Goal: Information Seeking & Learning: Learn about a topic

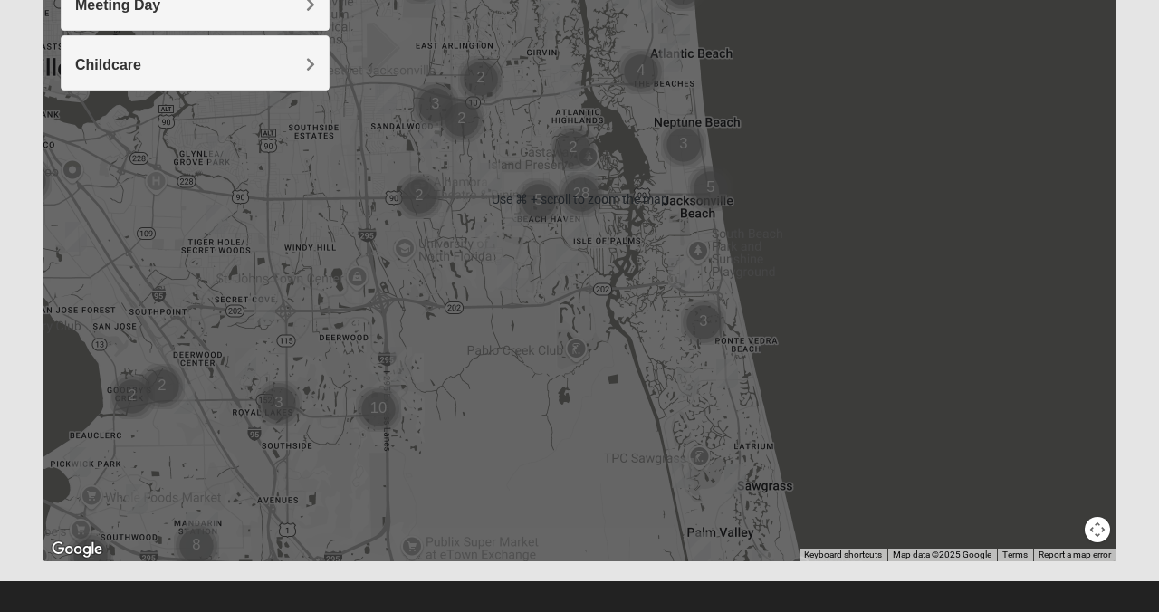
scroll to position [385, 0]
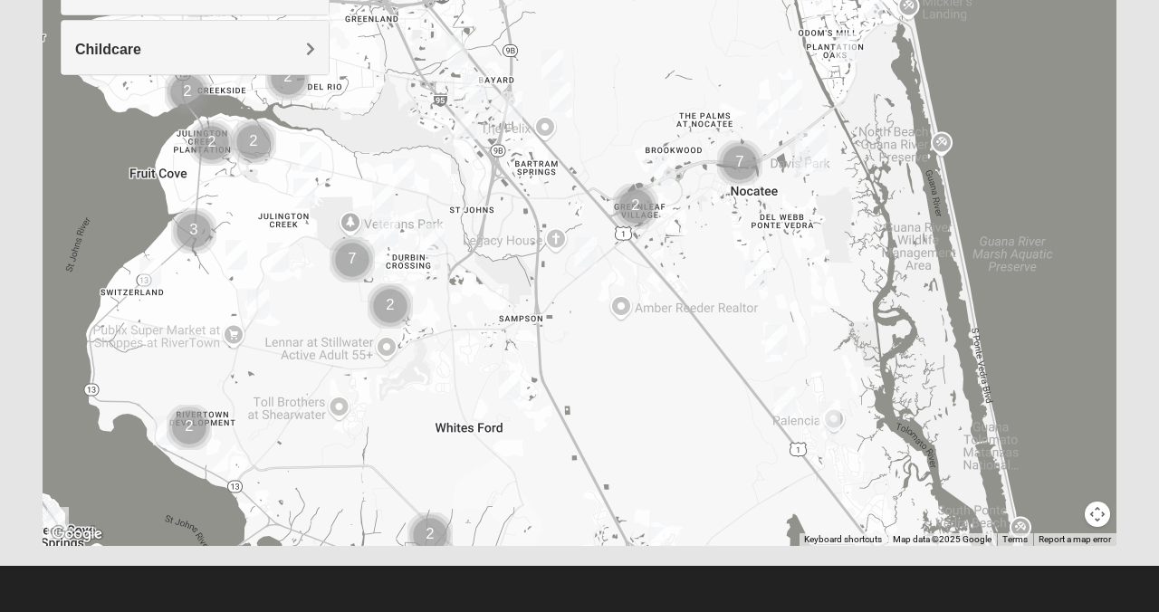
drag, startPoint x: 514, startPoint y: 462, endPoint x: 623, endPoint y: -86, distance: 558.7
click at [623, 0] on html "Log In Find A Group Error Show List Loading Groups" at bounding box center [579, 113] width 1159 height 997
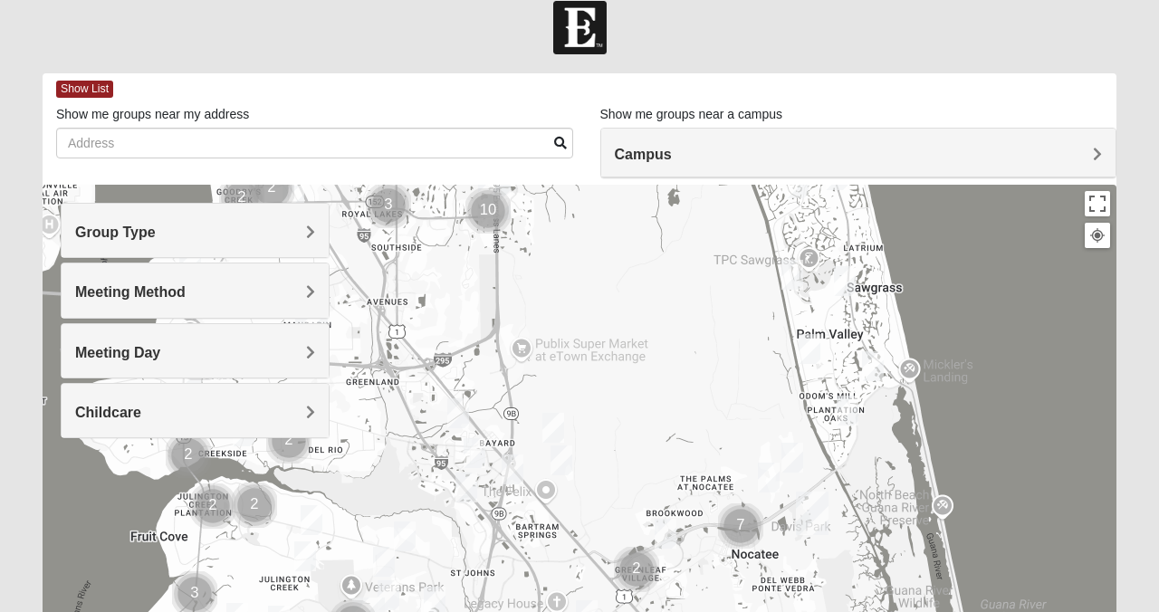
scroll to position [0, 0]
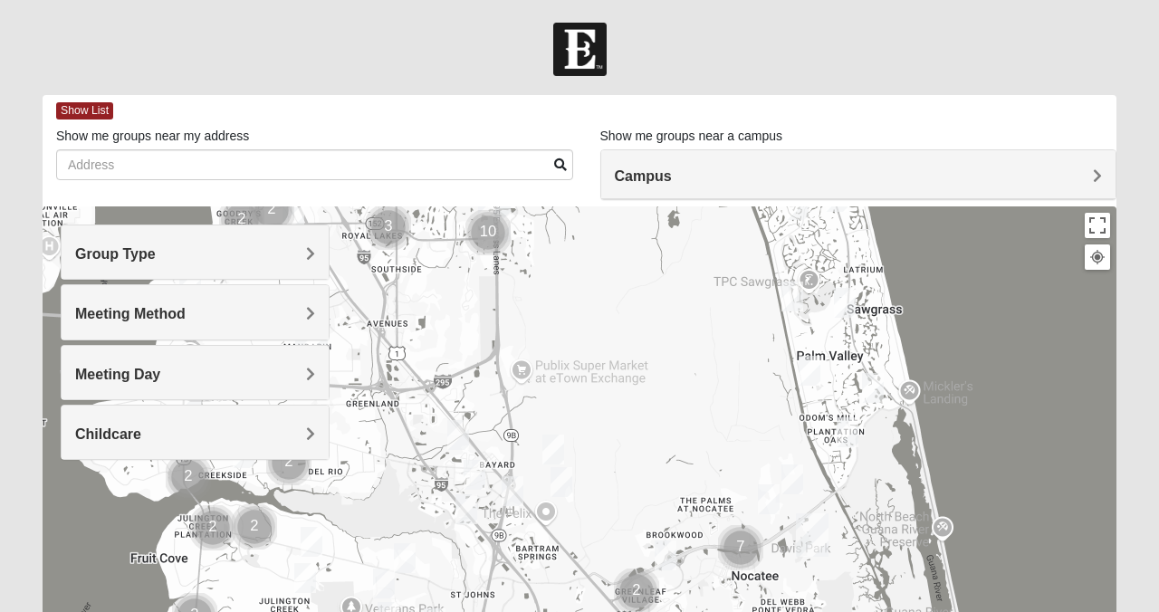
click at [292, 257] on h4 "Group Type" at bounding box center [195, 253] width 240 height 17
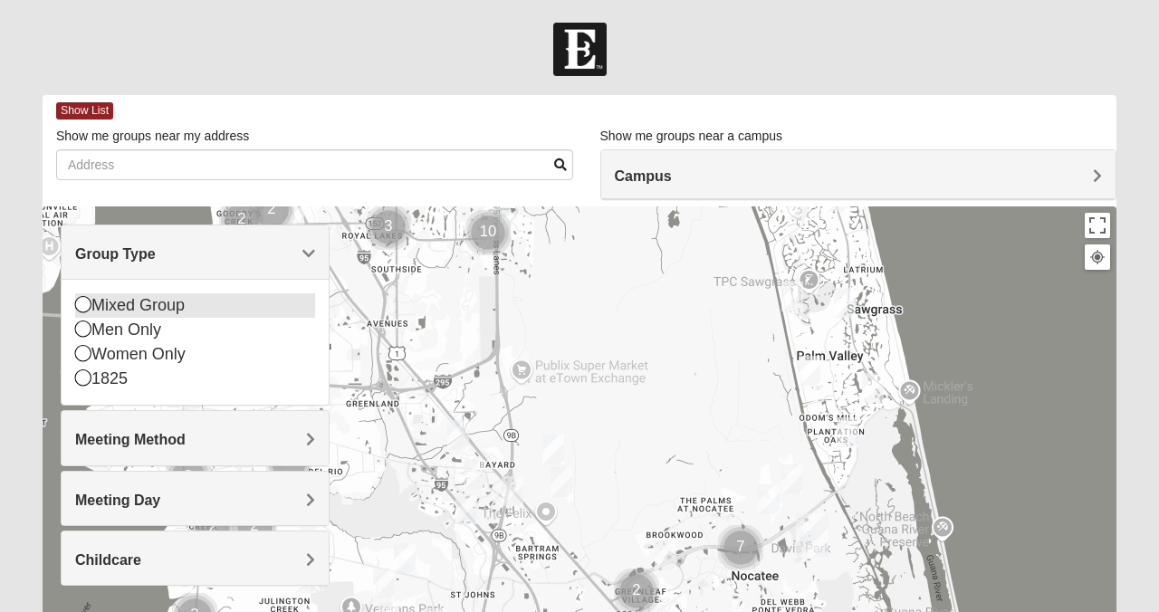
click at [189, 303] on div "Mixed Group" at bounding box center [195, 305] width 240 height 24
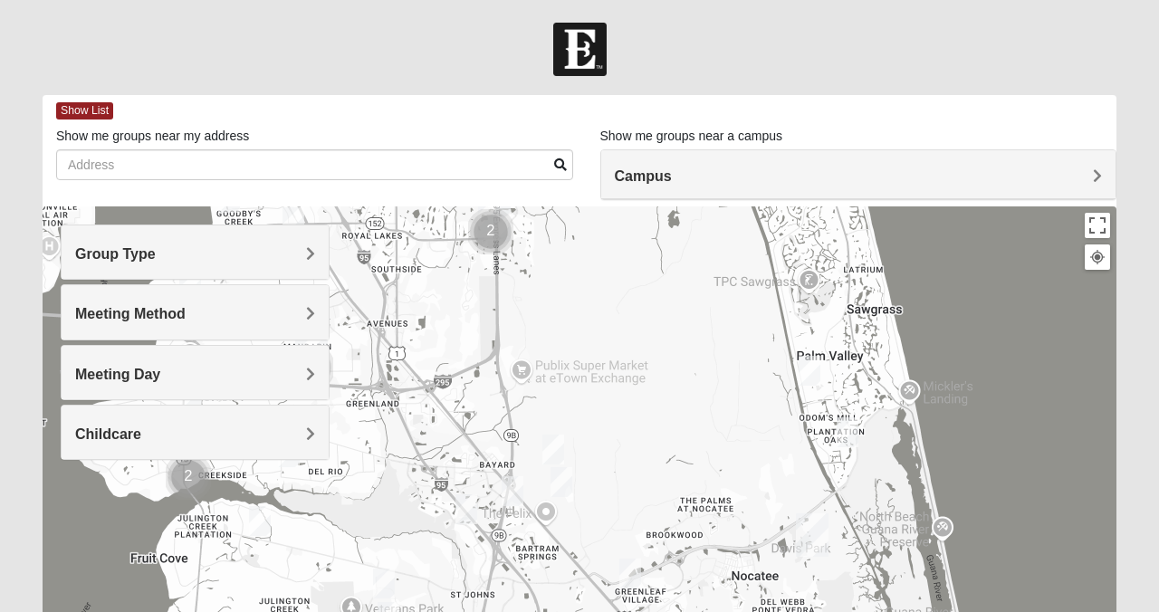
click at [314, 313] on div "Meeting Method" at bounding box center [195, 311] width 267 height 53
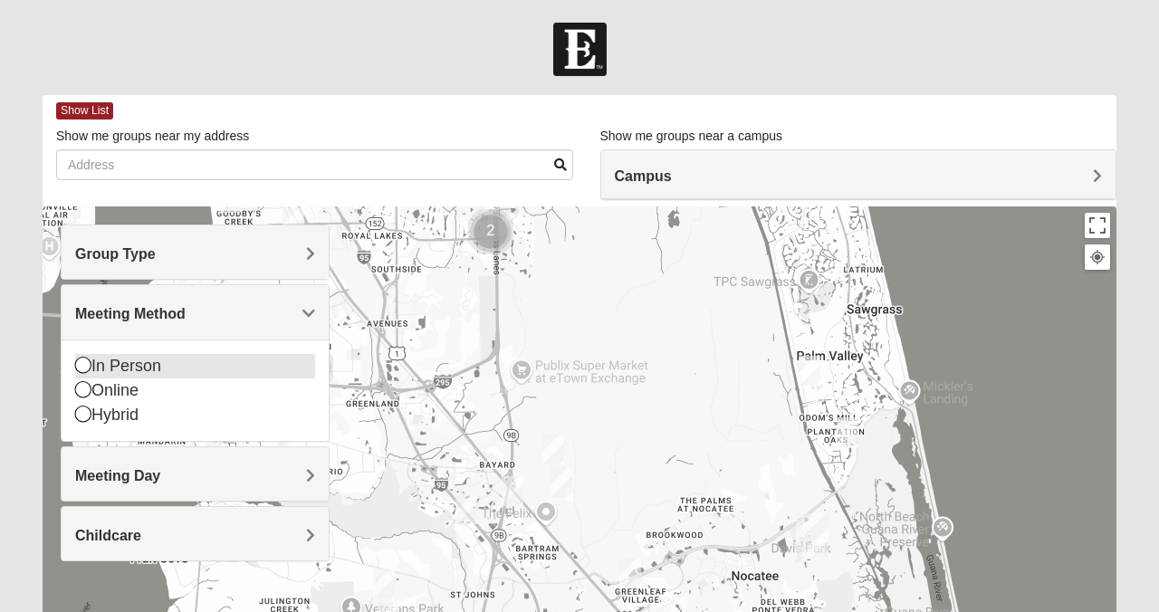
click at [187, 362] on div "In Person" at bounding box center [195, 366] width 240 height 24
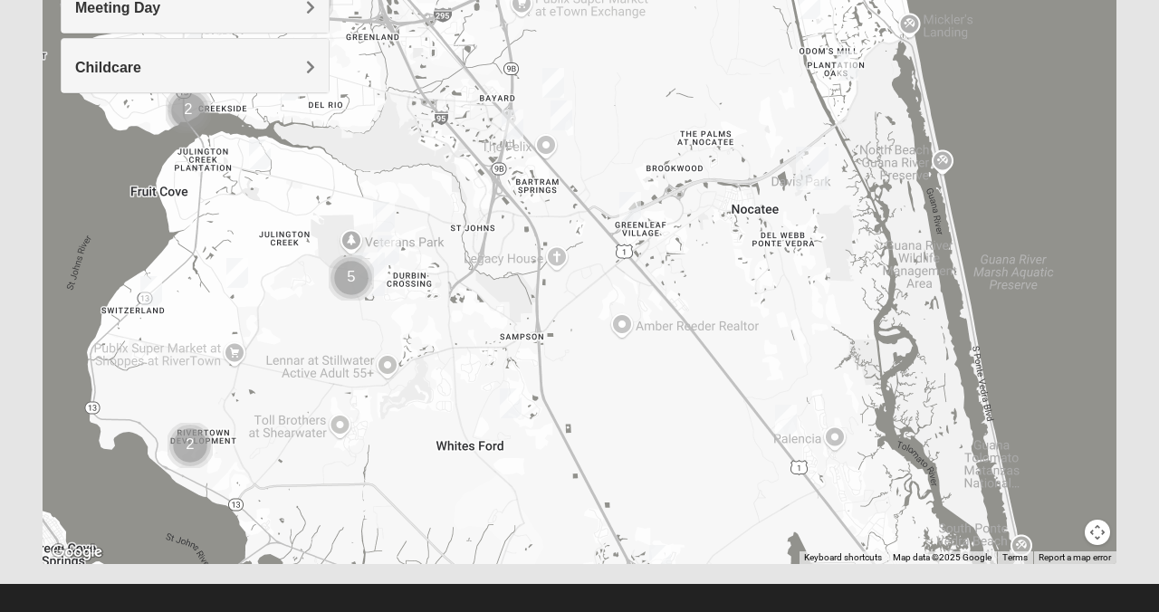
scroll to position [385, 0]
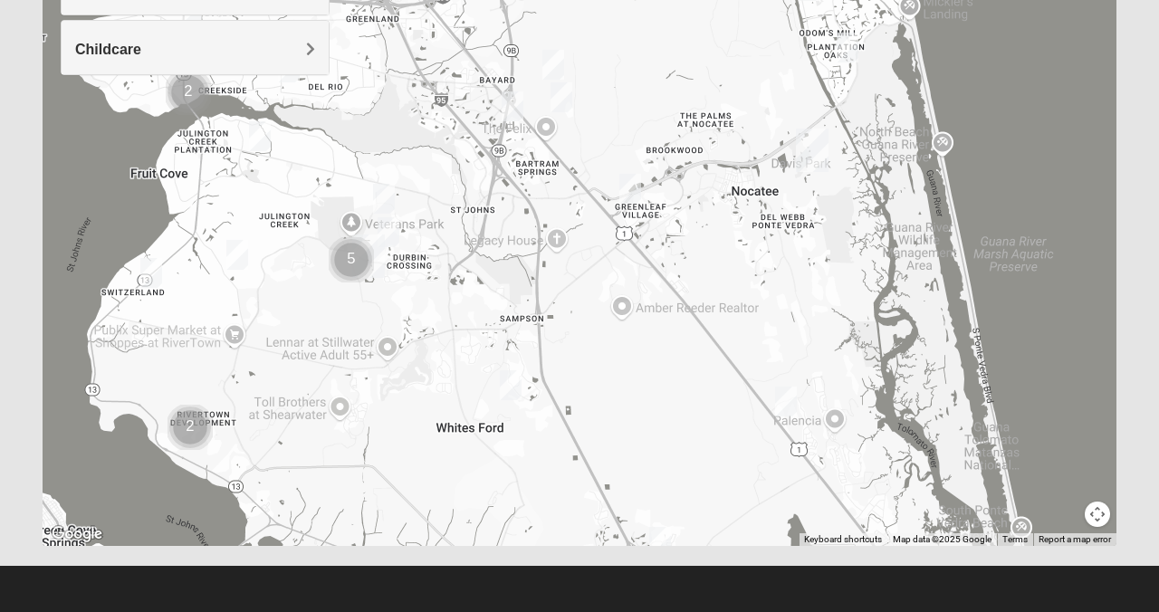
click at [512, 389] on img "Mixed Stevens 32092" at bounding box center [511, 385] width 22 height 30
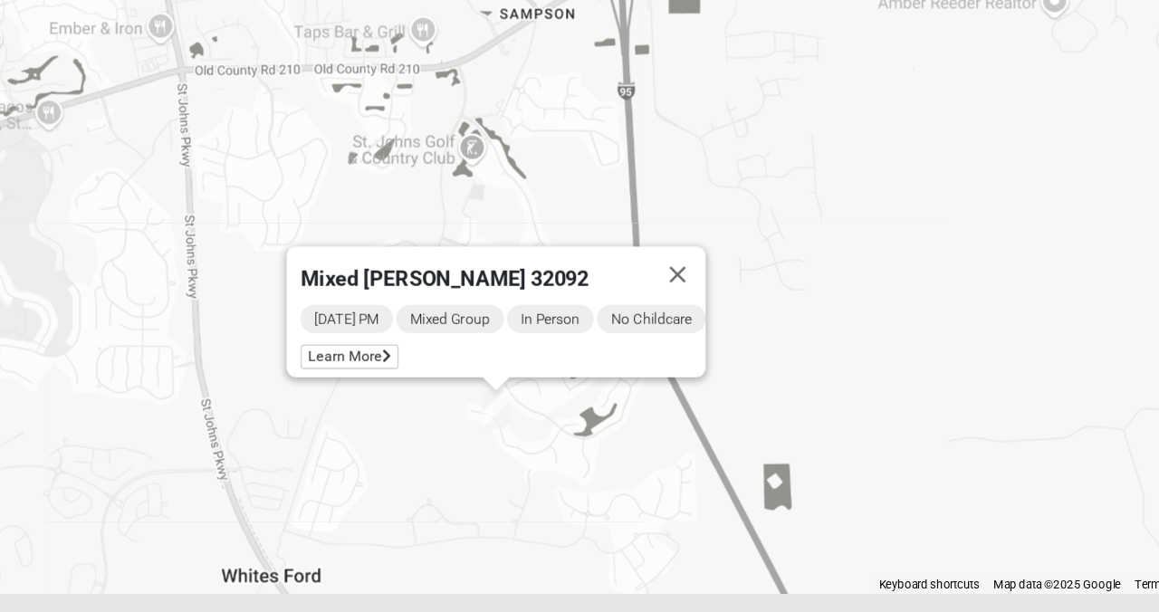
drag, startPoint x: 463, startPoint y: 487, endPoint x: 549, endPoint y: 458, distance: 90.8
click at [550, 458] on div "Mixed [PERSON_NAME] 32092 [DATE] PM Mixed Group In Person No Childcare Learn Mo…" at bounding box center [580, 184] width 1074 height 725
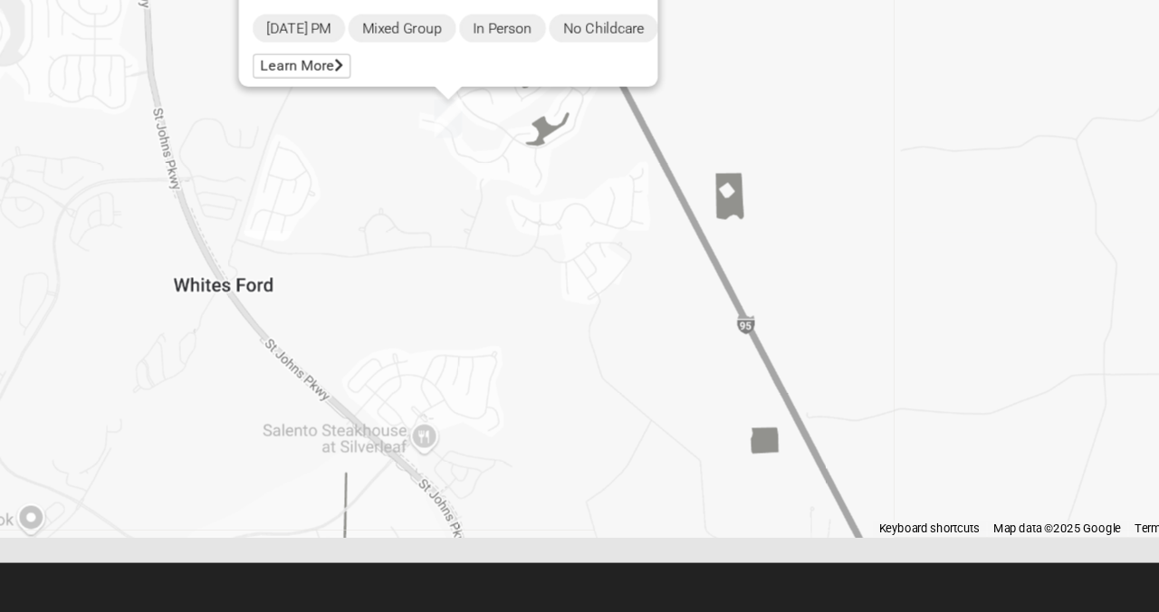
drag, startPoint x: 589, startPoint y: 451, endPoint x: 551, endPoint y: 311, distance: 145.5
click at [551, 311] on div "Mixed [PERSON_NAME] 32092 [DATE] PM Mixed Group In Person No Childcare Learn Mo…" at bounding box center [580, 184] width 1074 height 725
click at [573, 356] on div "Mixed [PERSON_NAME] 32092 [DATE] PM Mixed Group In Person No Childcare Learn Mo…" at bounding box center [580, 184] width 1074 height 725
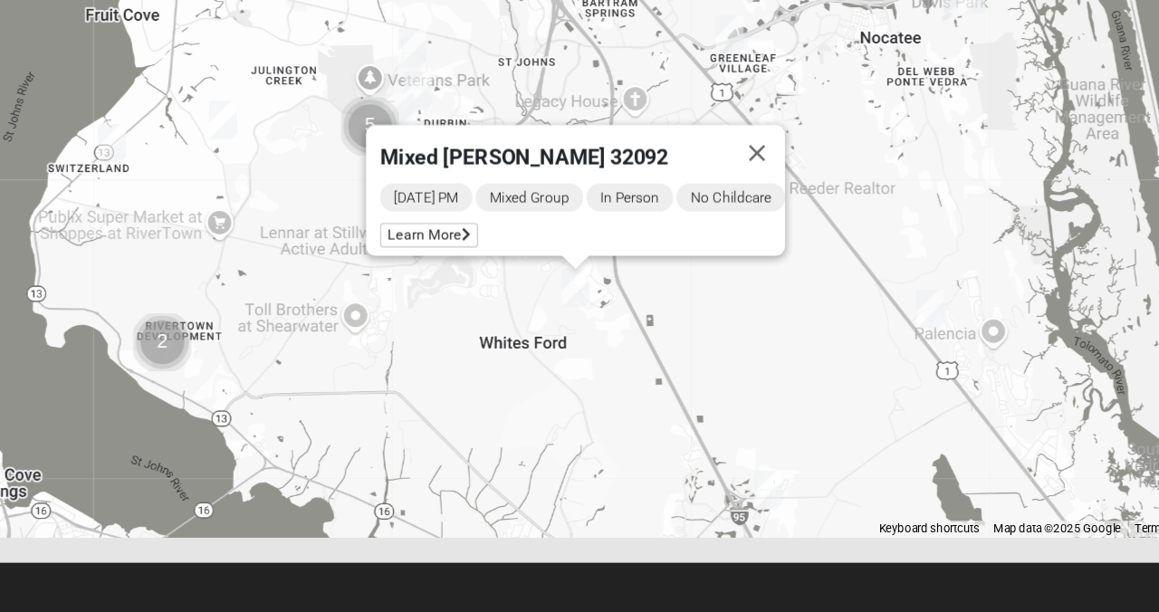
drag, startPoint x: 519, startPoint y: 336, endPoint x: 553, endPoint y: 455, distance: 123.3
click at [553, 455] on div "Mixed [PERSON_NAME] 32092 [DATE] PM Mixed Group In Person No Childcare Learn Mo…" at bounding box center [580, 184] width 1074 height 725
click at [725, 226] on button "Close" at bounding box center [709, 247] width 43 height 43
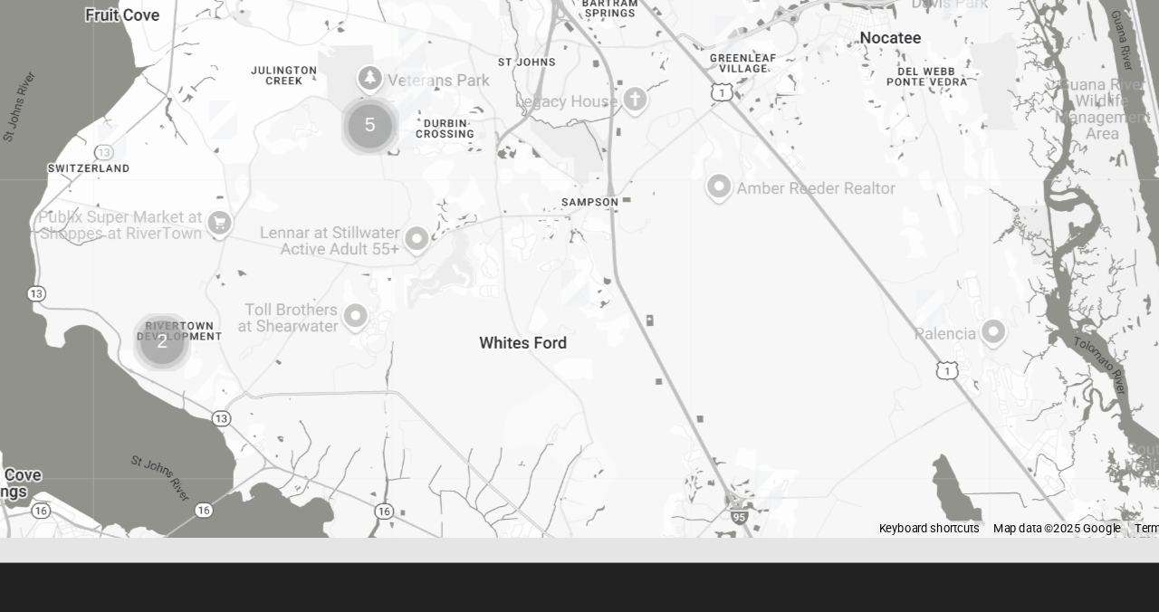
click at [572, 359] on img "Mixed Stevens 32092" at bounding box center [569, 353] width 22 height 30
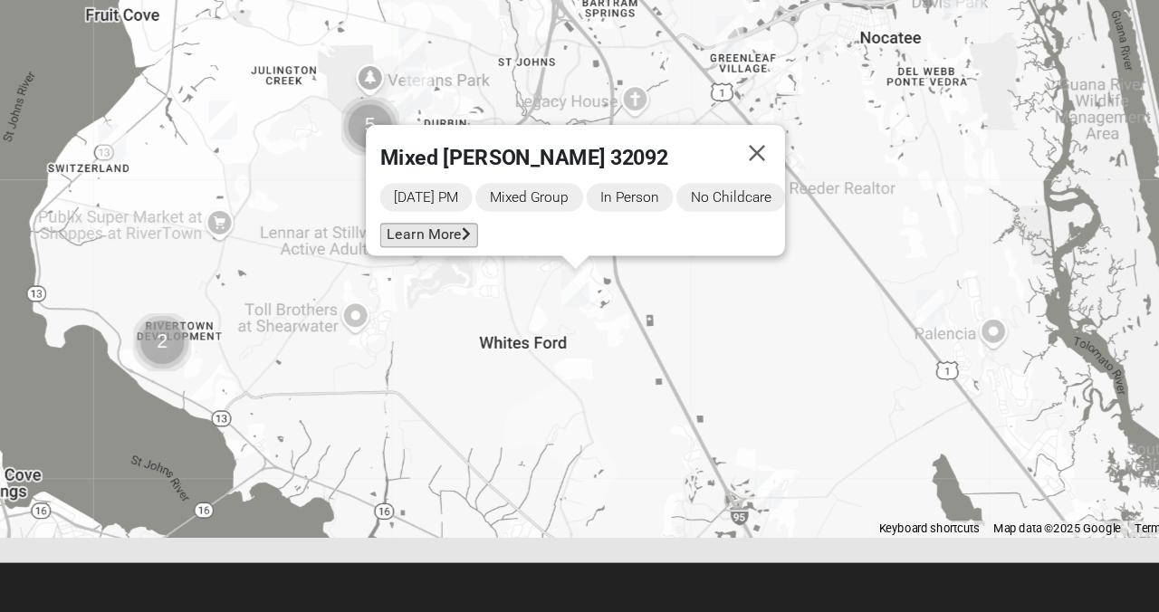
click at [444, 303] on span "Learn More" at bounding box center [456, 312] width 76 height 19
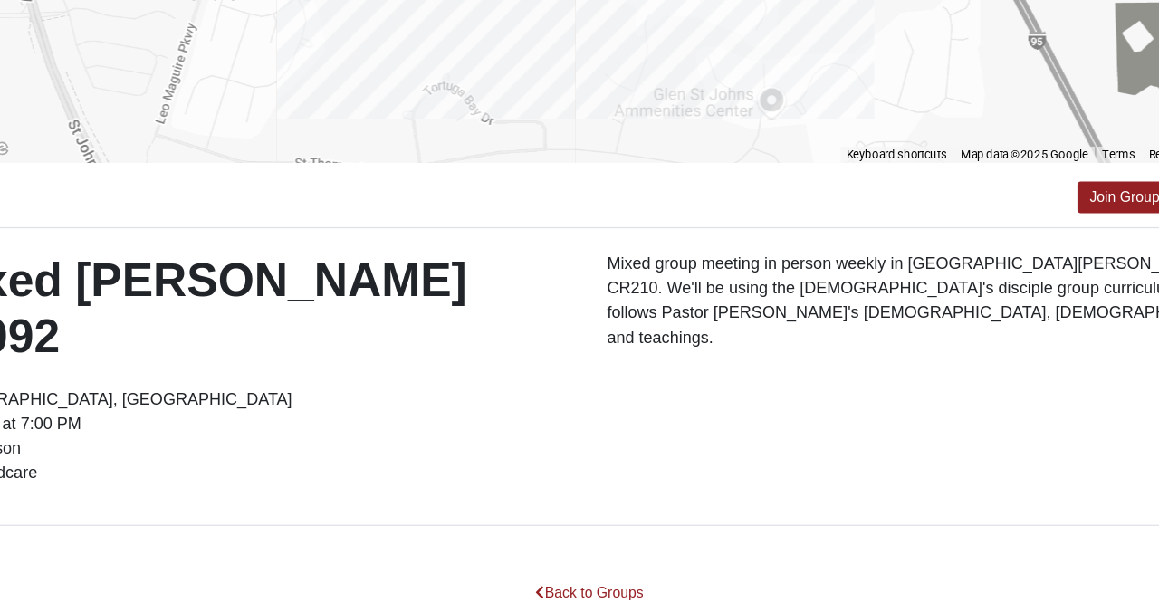
scroll to position [304, 0]
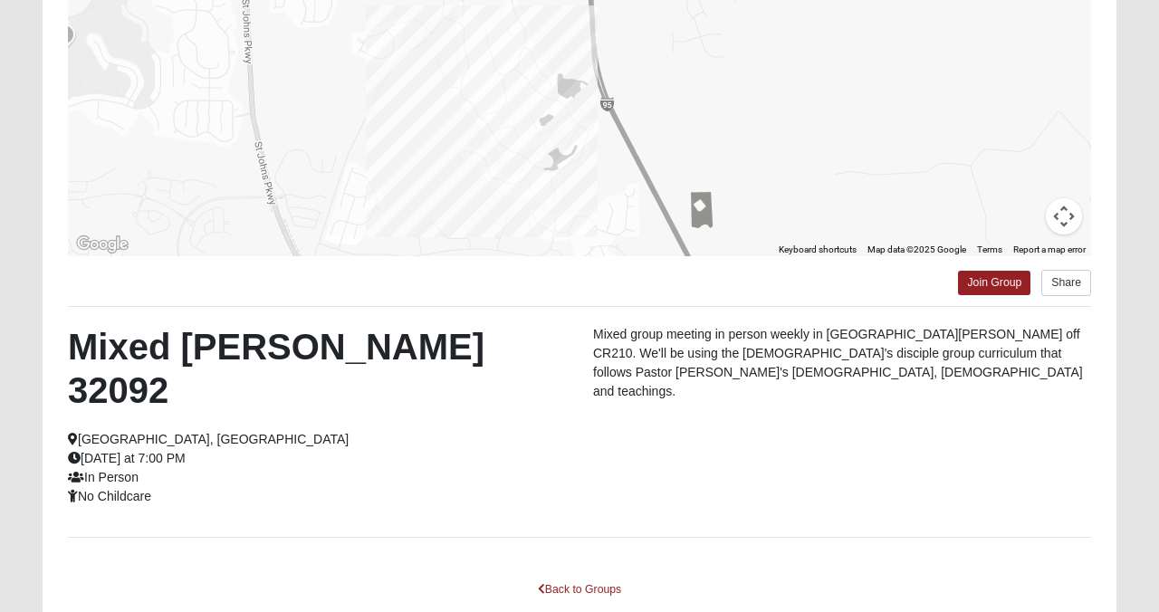
click at [515, 379] on div "Mixed [PERSON_NAME] 32092 [GEOGRAPHIC_DATA], [GEOGRAPHIC_DATA] [DATE] at 7:00 P…" at bounding box center [316, 415] width 525 height 181
click at [601, 366] on p "Mixed group meeting in person weekly in [GEOGRAPHIC_DATA][PERSON_NAME] off CR21…" at bounding box center [842, 363] width 498 height 76
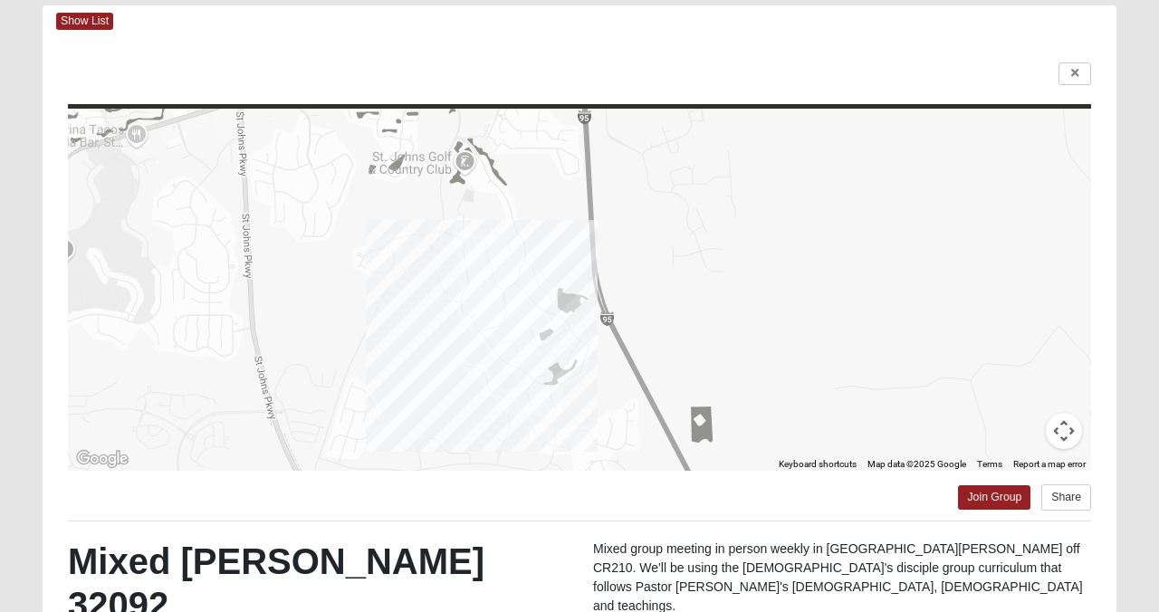
scroll to position [0, 0]
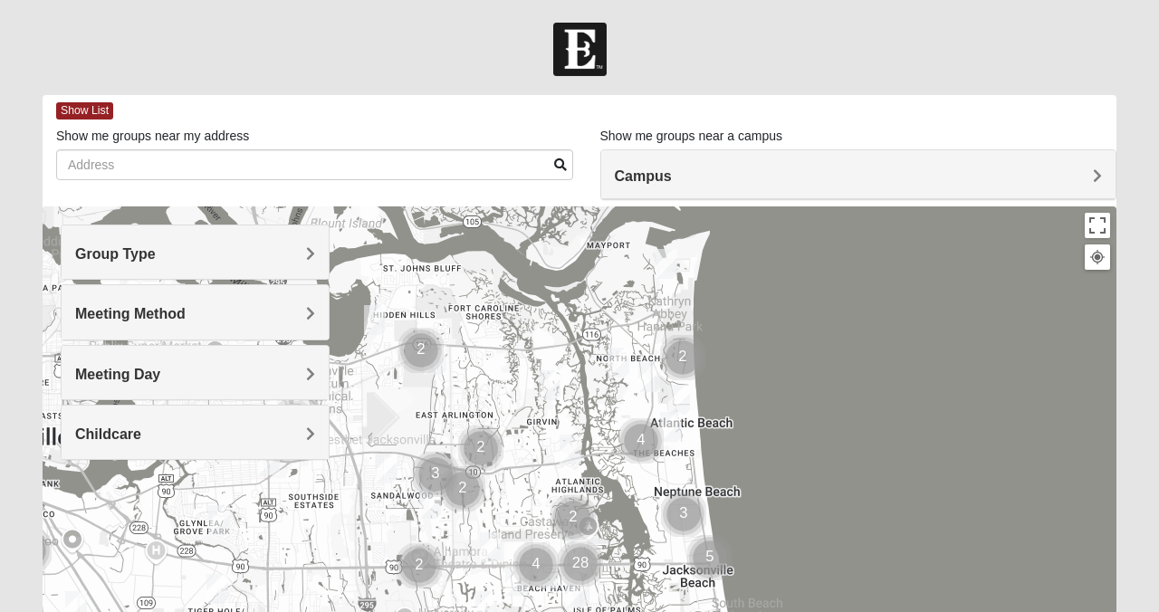
click at [156, 256] on span "Group Type" at bounding box center [115, 253] width 81 height 15
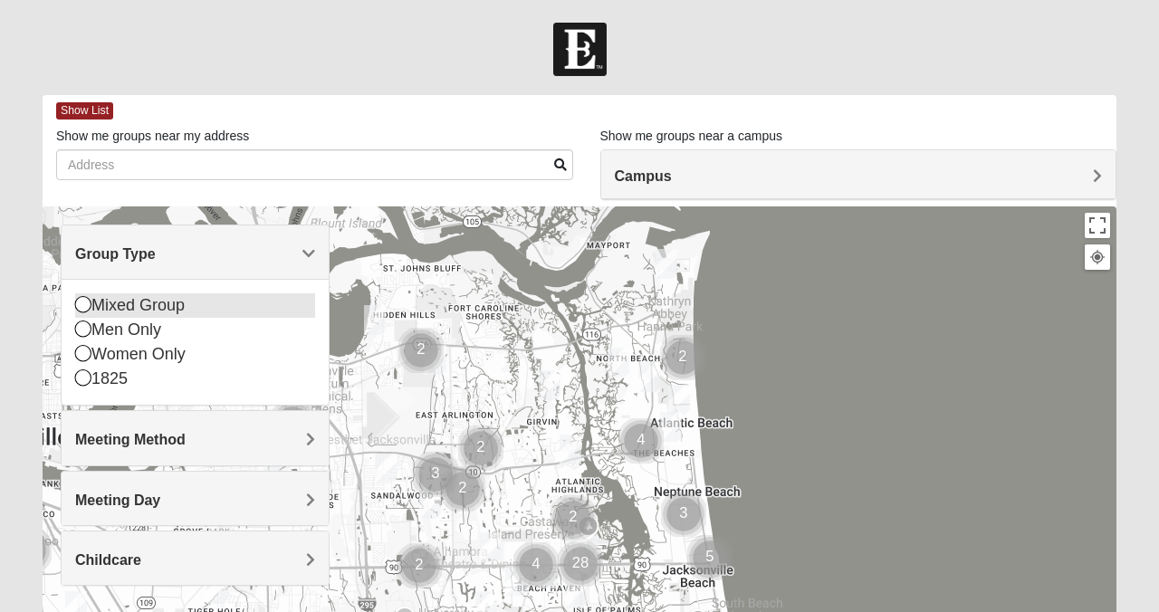
click at [187, 301] on div "Mixed Group" at bounding box center [195, 305] width 240 height 24
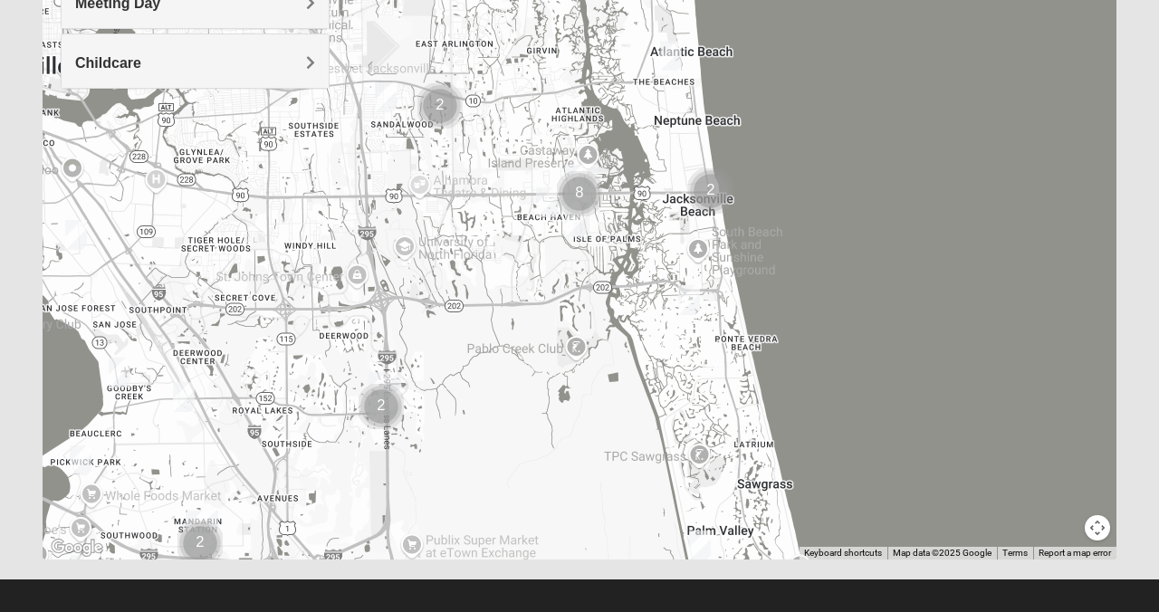
scroll to position [385, 0]
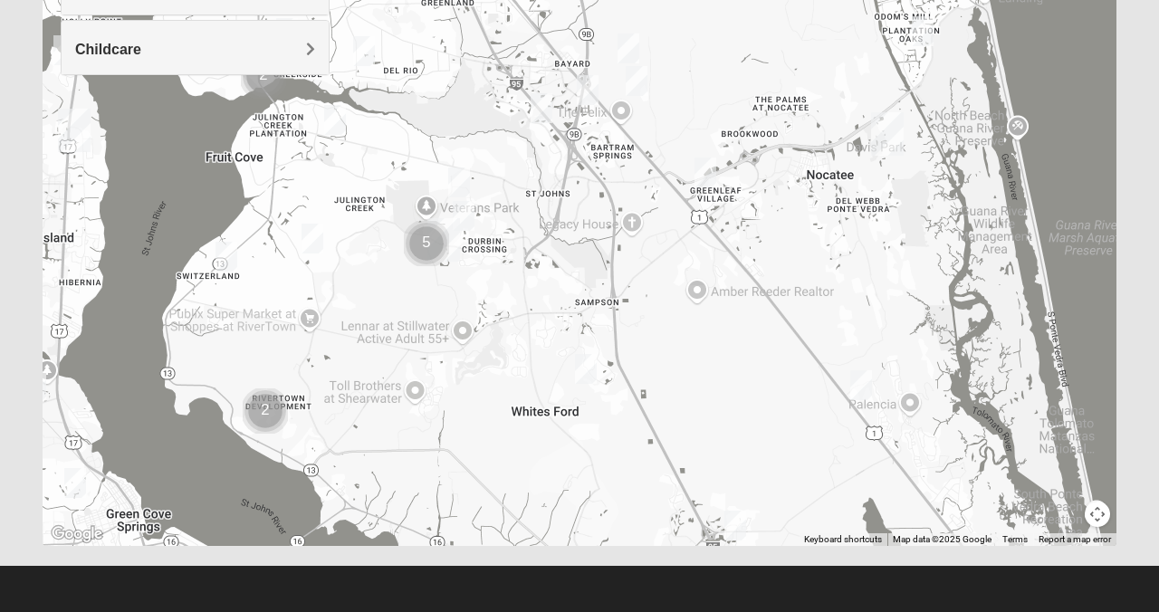
drag, startPoint x: 630, startPoint y: 427, endPoint x: 815, endPoint y: -138, distance: 593.8
click at [815, 0] on html "Log In Find A Group Error Show List Loading Groups" at bounding box center [579, 113] width 1159 height 997
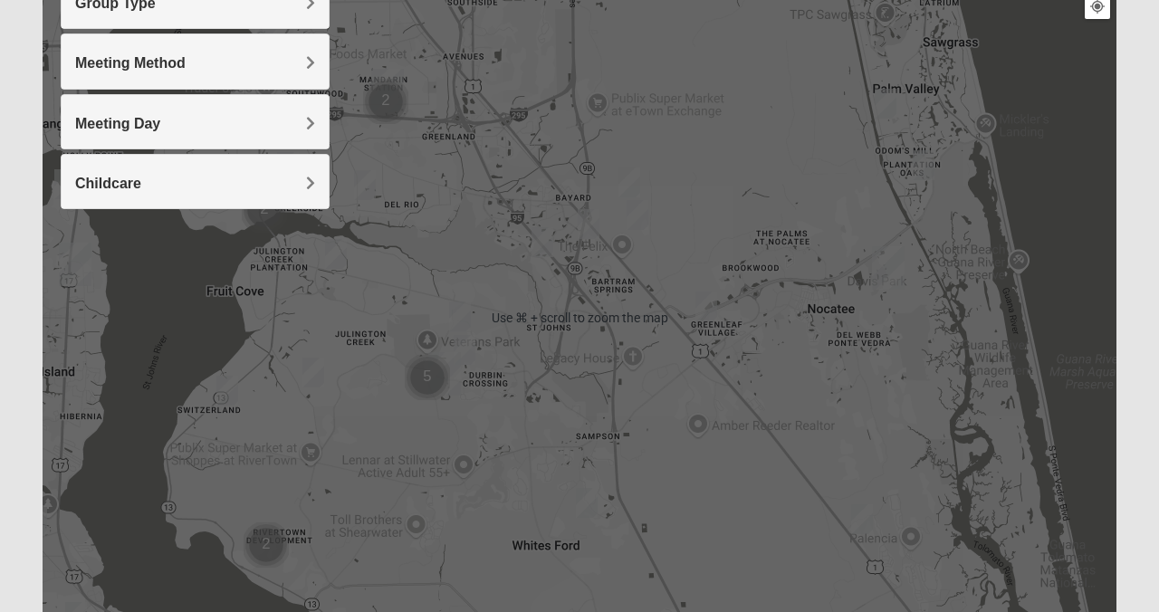
scroll to position [212, 0]
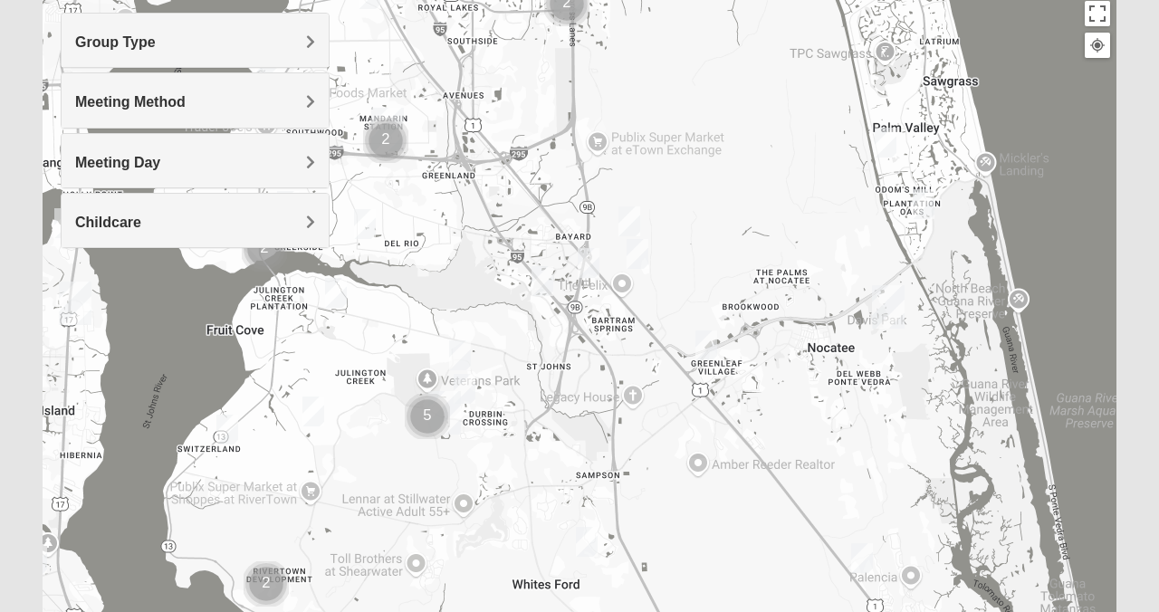
click at [465, 388] on img "Mixed Stamper 32259" at bounding box center [465, 389] width 22 height 30
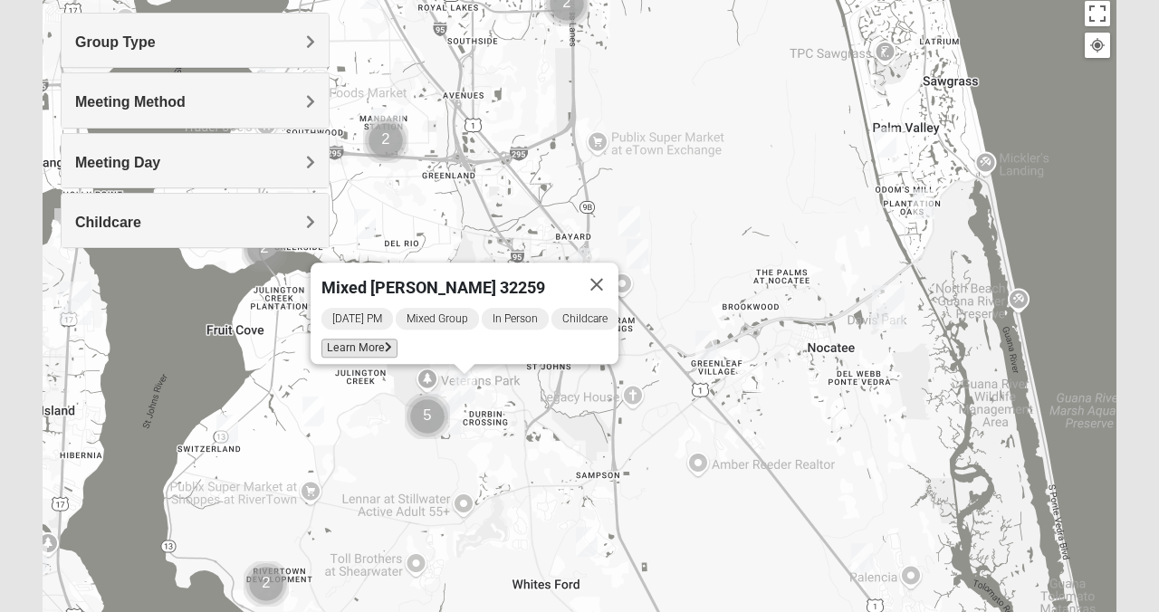
click at [385, 342] on icon at bounding box center [388, 347] width 7 height 11
click at [345, 339] on span "Learn More" at bounding box center [360, 348] width 76 height 19
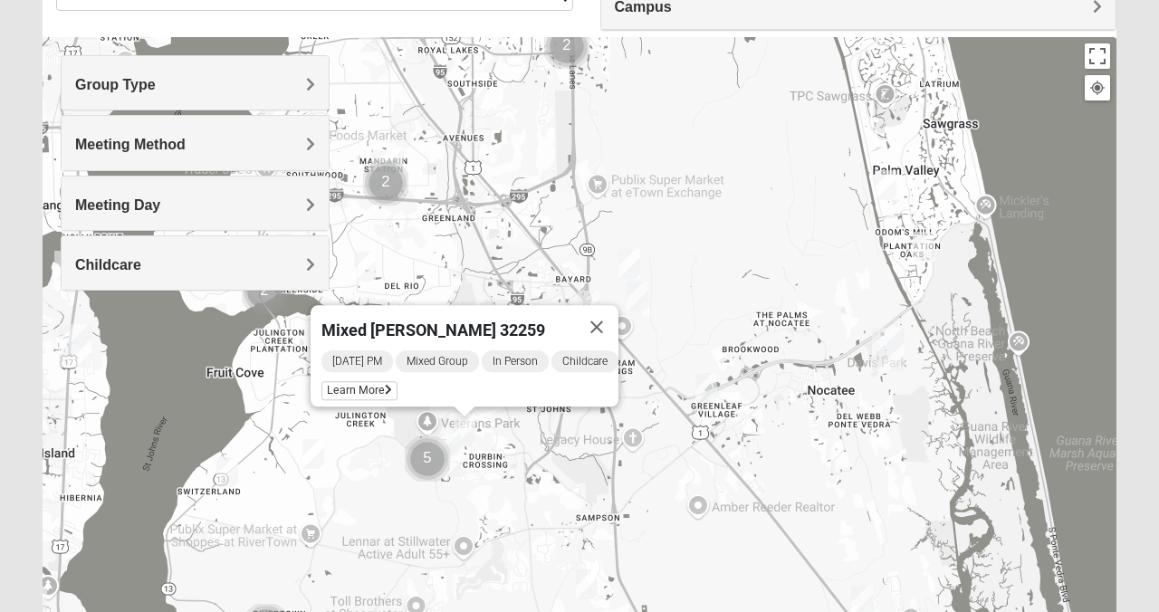
scroll to position [170, 0]
click at [360, 380] on span "Learn More" at bounding box center [360, 389] width 76 height 19
click at [619, 313] on button "Close" at bounding box center [596, 325] width 43 height 43
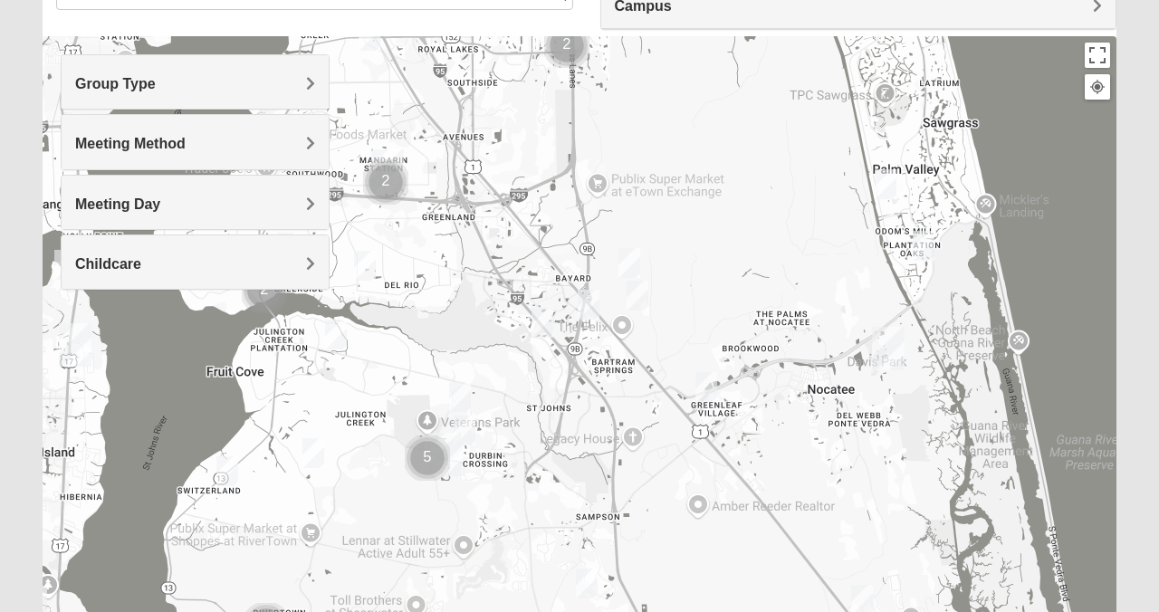
click at [466, 399] on img "Mixed Chung 32259" at bounding box center [460, 397] width 22 height 30
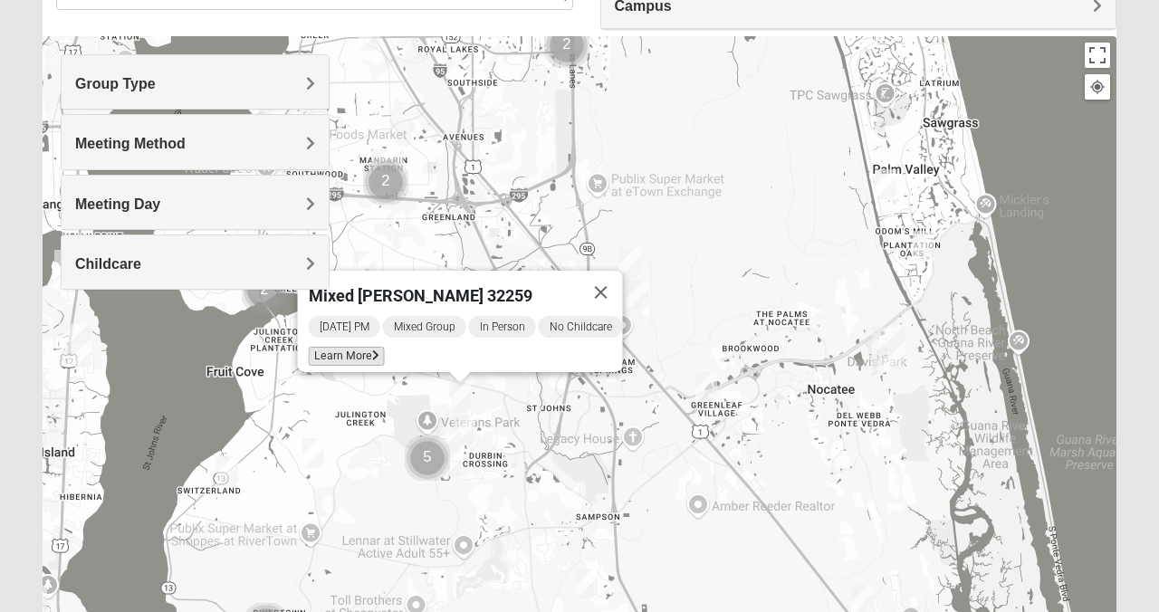
click at [349, 347] on span "Learn More" at bounding box center [347, 356] width 76 height 19
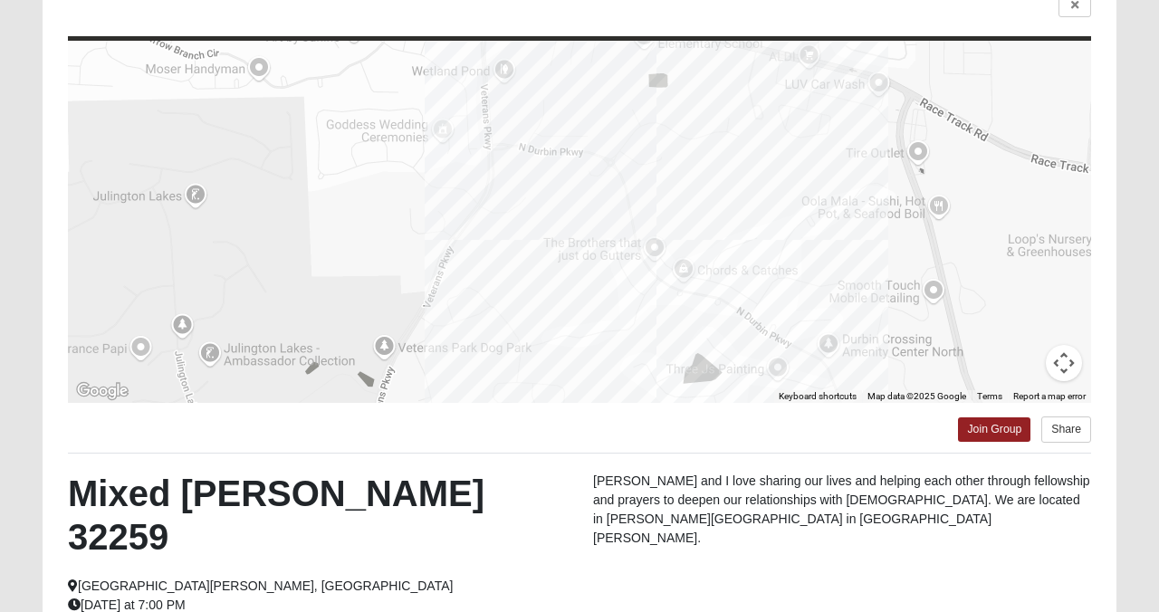
scroll to position [0, 0]
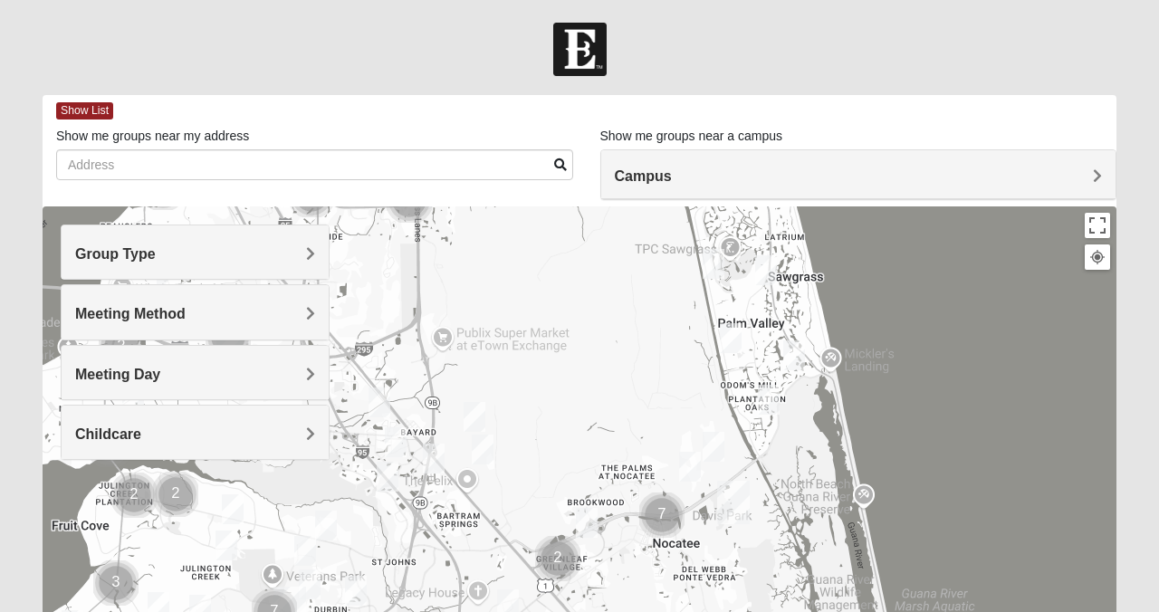
drag, startPoint x: 819, startPoint y: 445, endPoint x: 848, endPoint y: -138, distance: 583.1
click at [848, 0] on html "Log In Find A Group Error Show List Loading Groups" at bounding box center [579, 498] width 1159 height 997
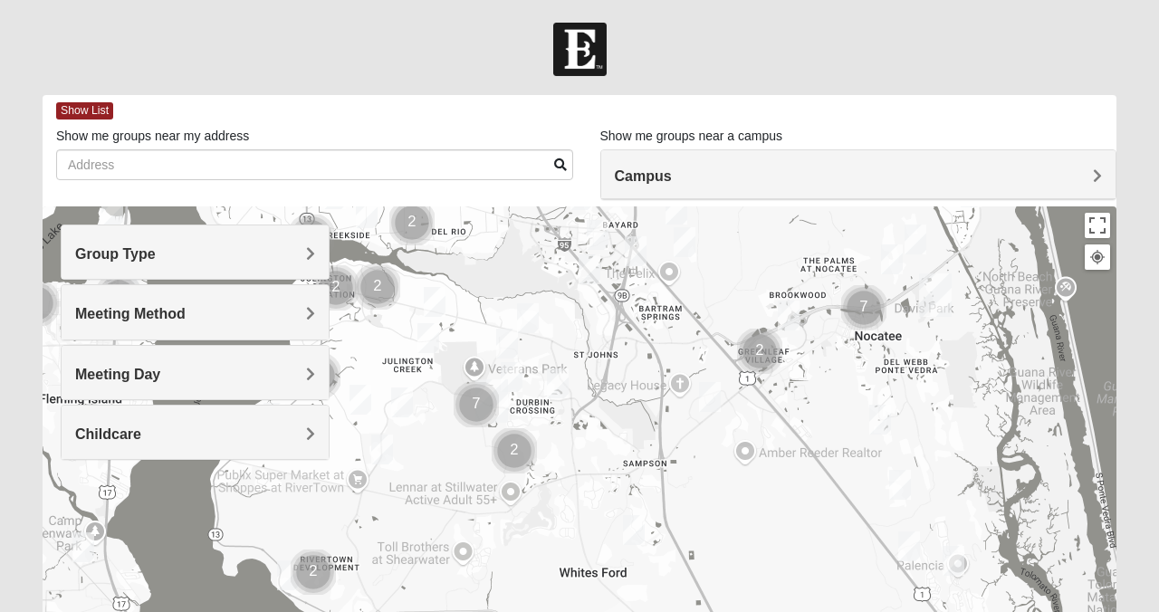
drag, startPoint x: 915, startPoint y: 305, endPoint x: 1127, endPoint y: 104, distance: 292.2
click at [1127, 103] on div "Show List Loading Groups Keywords Filter Additional Filters Campus Arlington Ba…" at bounding box center [579, 522] width 1101 height 854
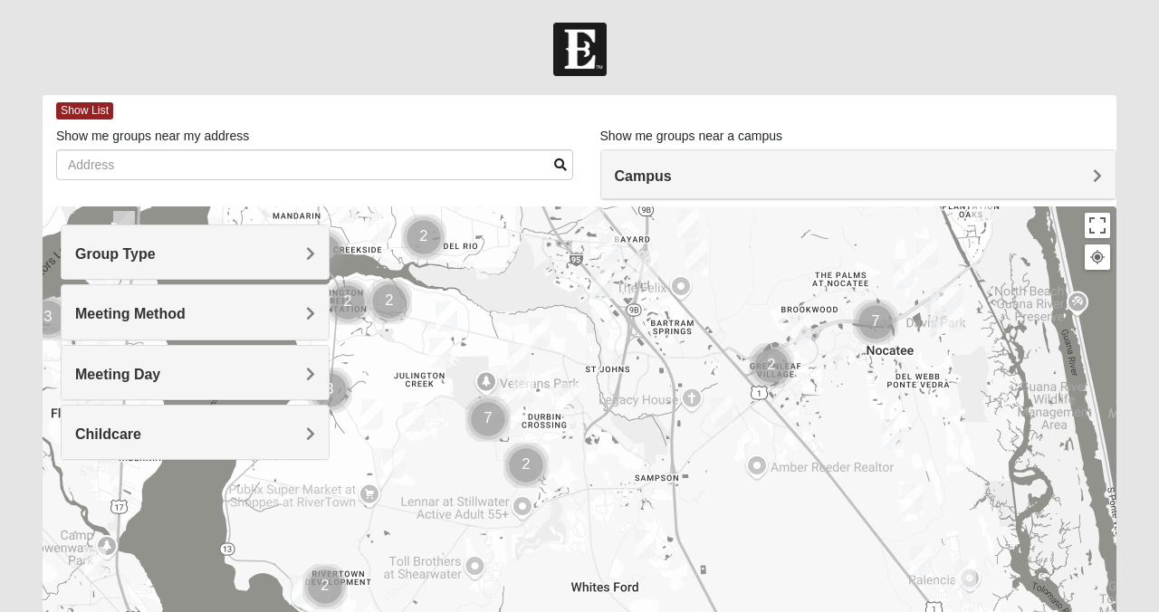
click at [284, 271] on div "Group Type" at bounding box center [195, 252] width 267 height 53
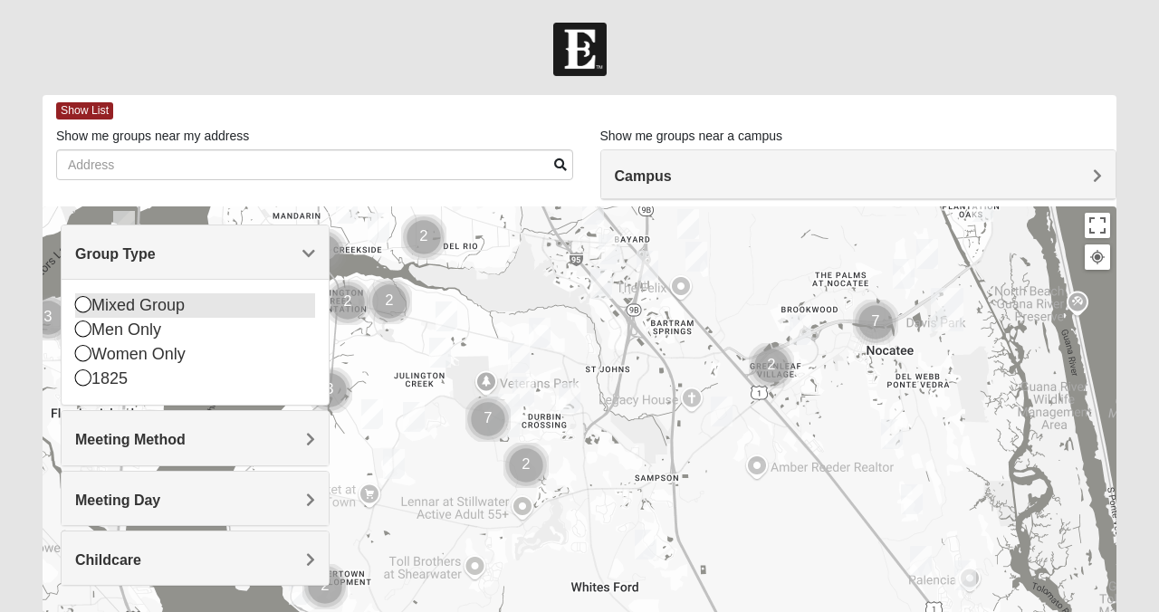
click at [239, 302] on div "Mixed Group" at bounding box center [195, 305] width 240 height 24
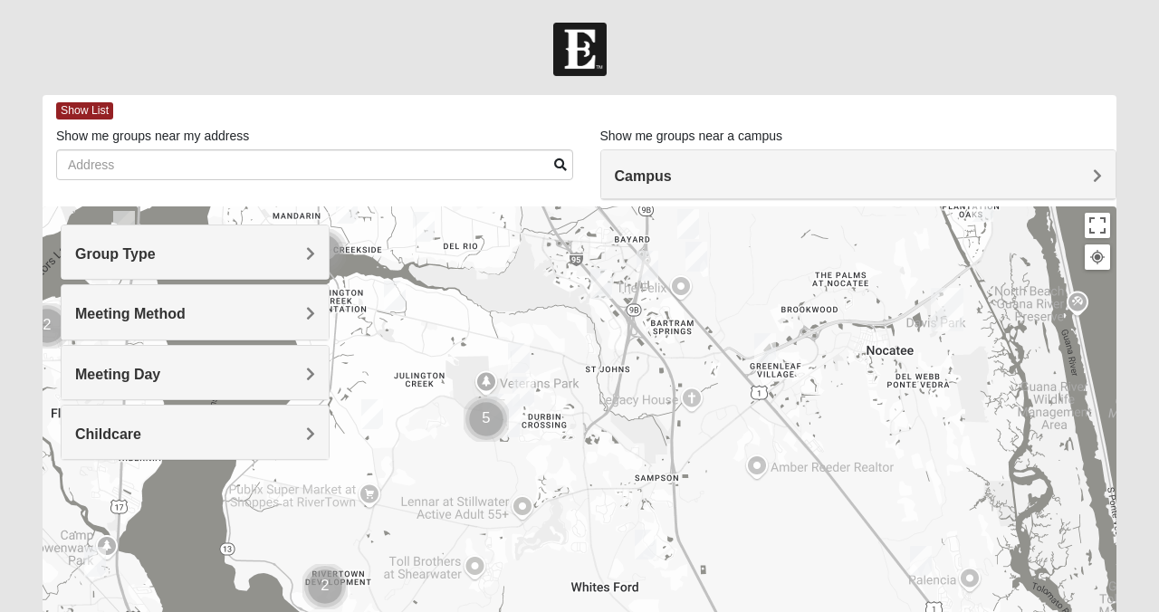
click at [370, 421] on img "Mixed Baker 32259" at bounding box center [372, 414] width 22 height 30
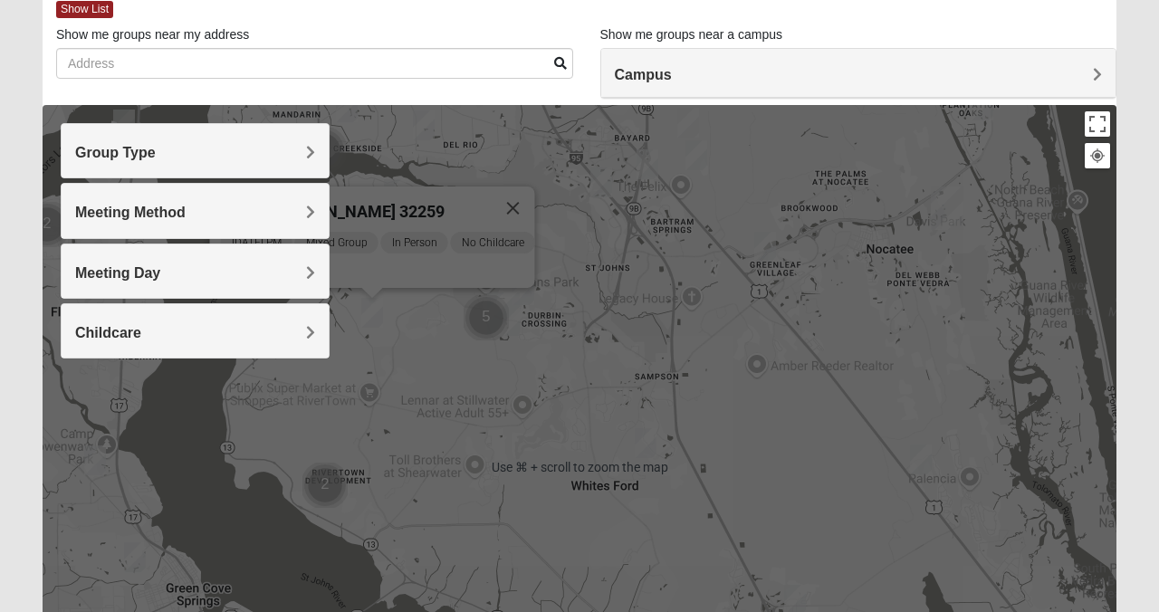
scroll to position [100, 0]
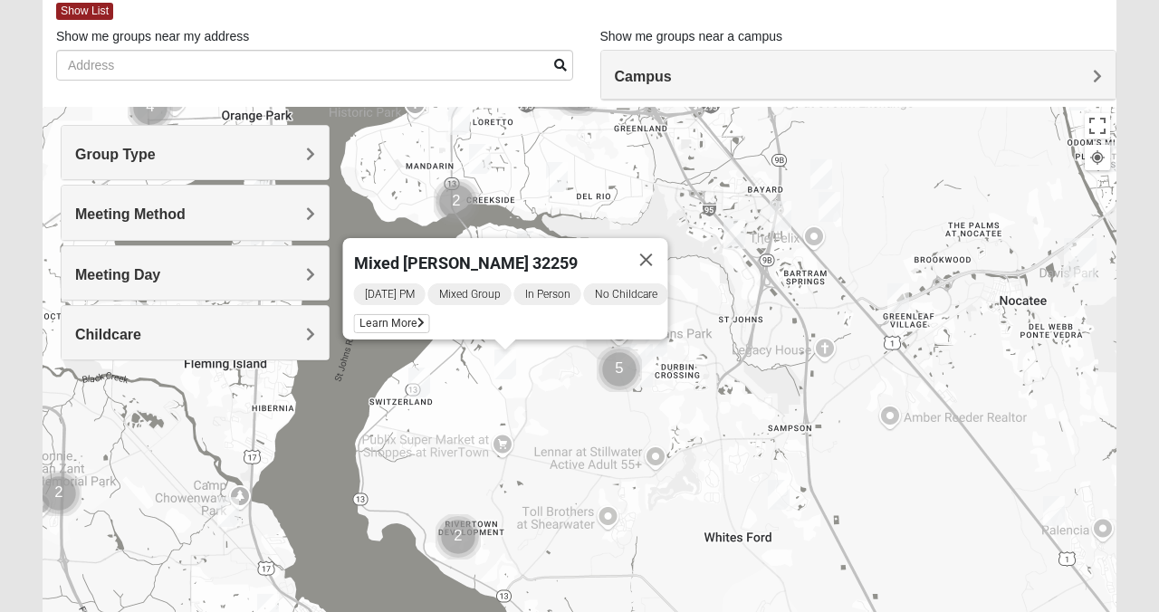
drag, startPoint x: 358, startPoint y: 462, endPoint x: 491, endPoint y: 516, distance: 143.8
click at [491, 516] on div "Mixed Baker 32259 Friday PM Mixed Group In Person No Childcare Learn More" at bounding box center [580, 469] width 1074 height 725
click at [403, 314] on span "Learn More" at bounding box center [392, 323] width 76 height 19
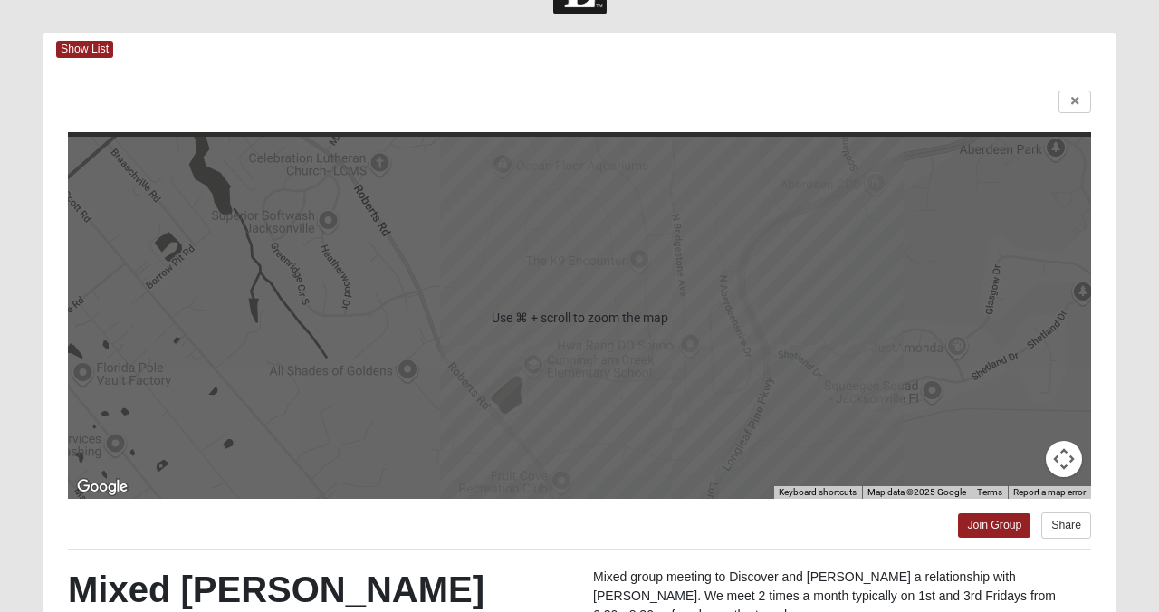
scroll to position [26, 0]
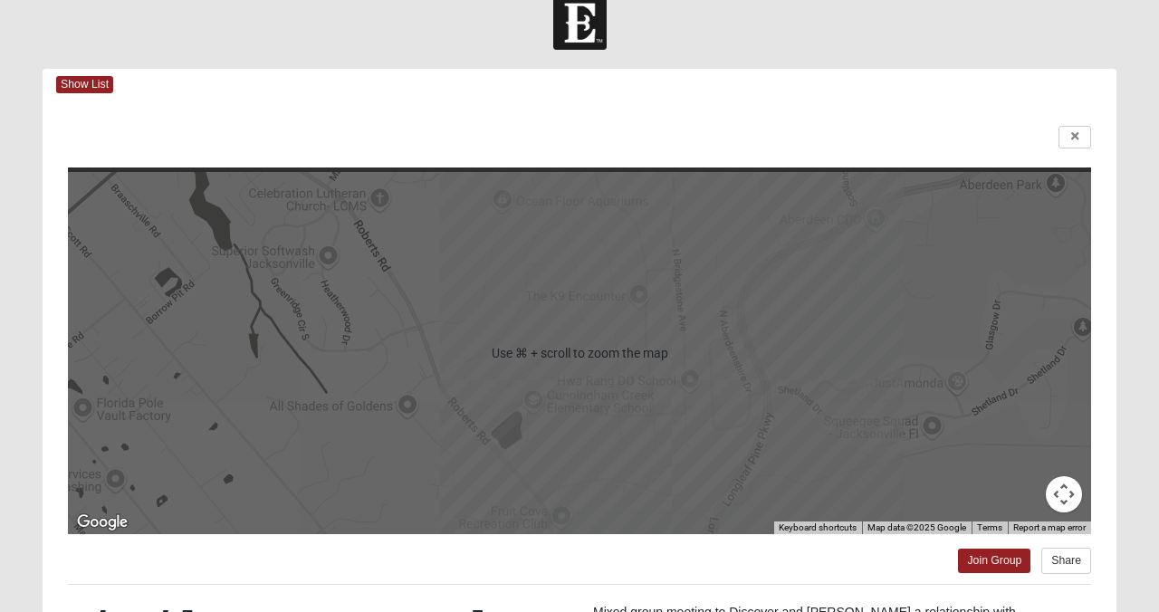
click at [589, 409] on div at bounding box center [580, 353] width 1024 height 362
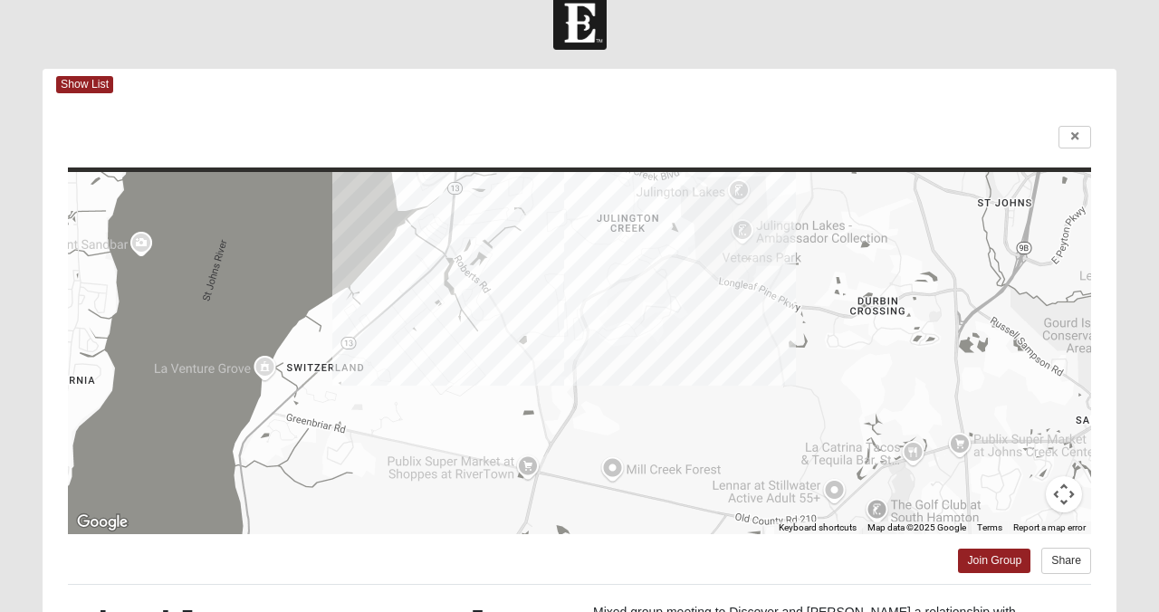
drag, startPoint x: 869, startPoint y: 407, endPoint x: 616, endPoint y: 338, distance: 261.9
click at [614, 336] on div at bounding box center [580, 353] width 1024 height 362
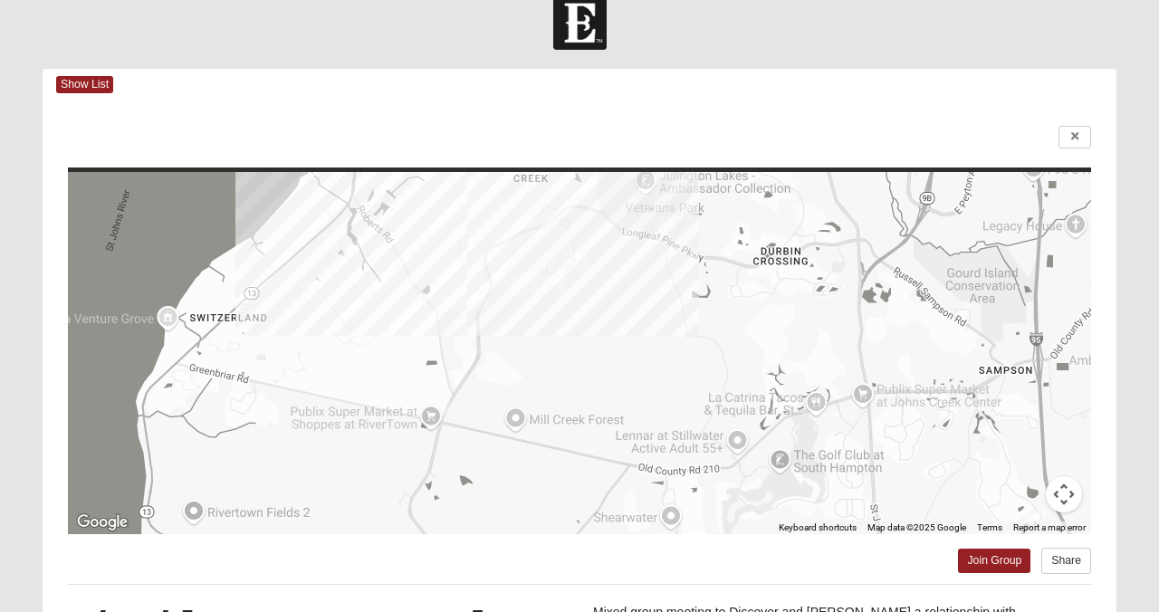
drag, startPoint x: 616, startPoint y: 338, endPoint x: 514, endPoint y: 284, distance: 115.5
click at [514, 284] on div at bounding box center [580, 353] width 1024 height 362
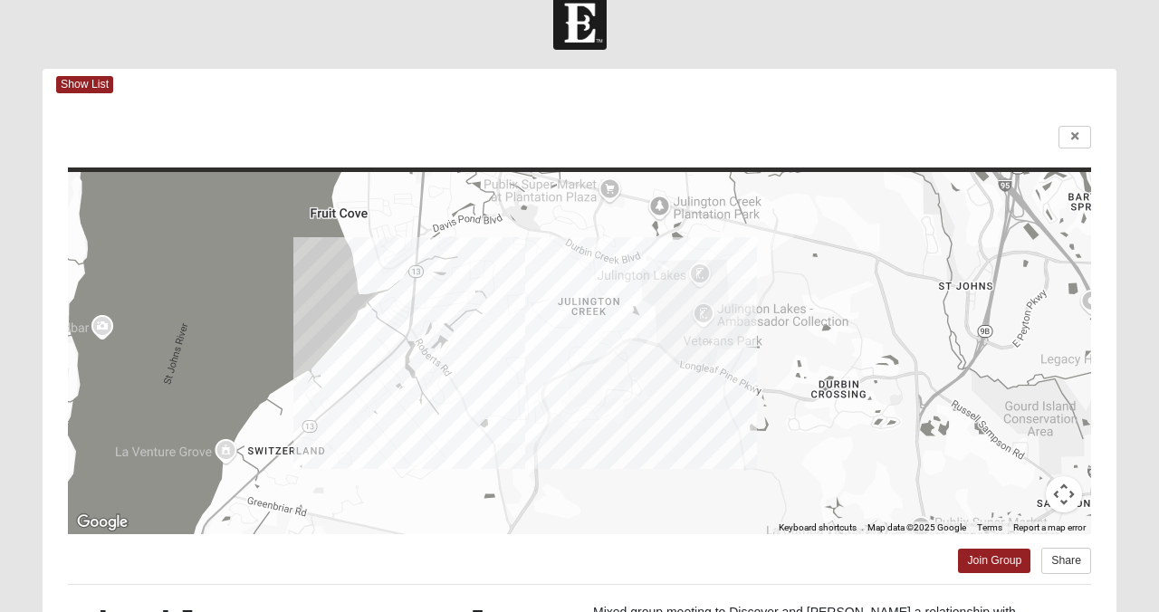
drag, startPoint x: 480, startPoint y: 356, endPoint x: 532, endPoint y: 488, distance: 142.0
click at [532, 488] on div at bounding box center [580, 353] width 1024 height 362
click at [68, 76] on span "Show List" at bounding box center [84, 84] width 57 height 17
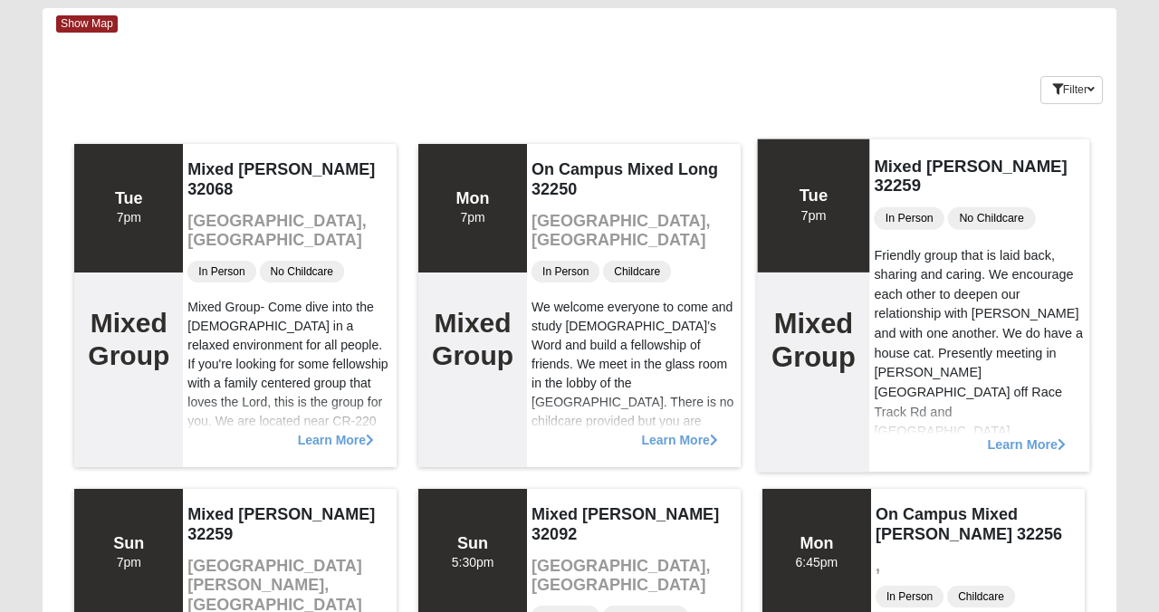
scroll to position [0, 0]
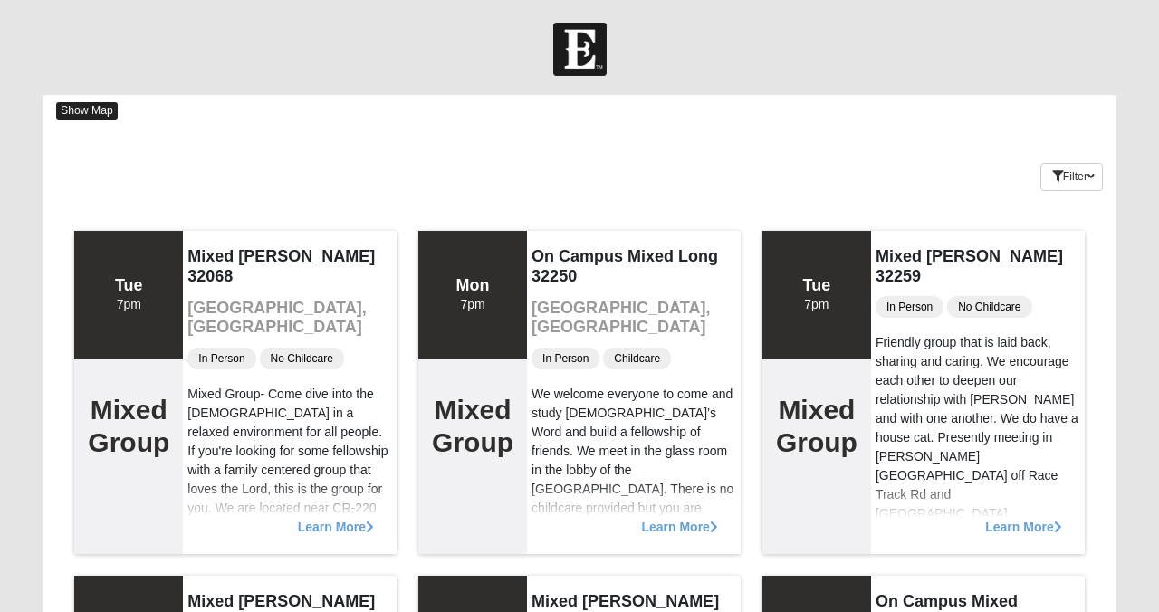
click at [96, 109] on span "Show Map" at bounding box center [87, 110] width 62 height 17
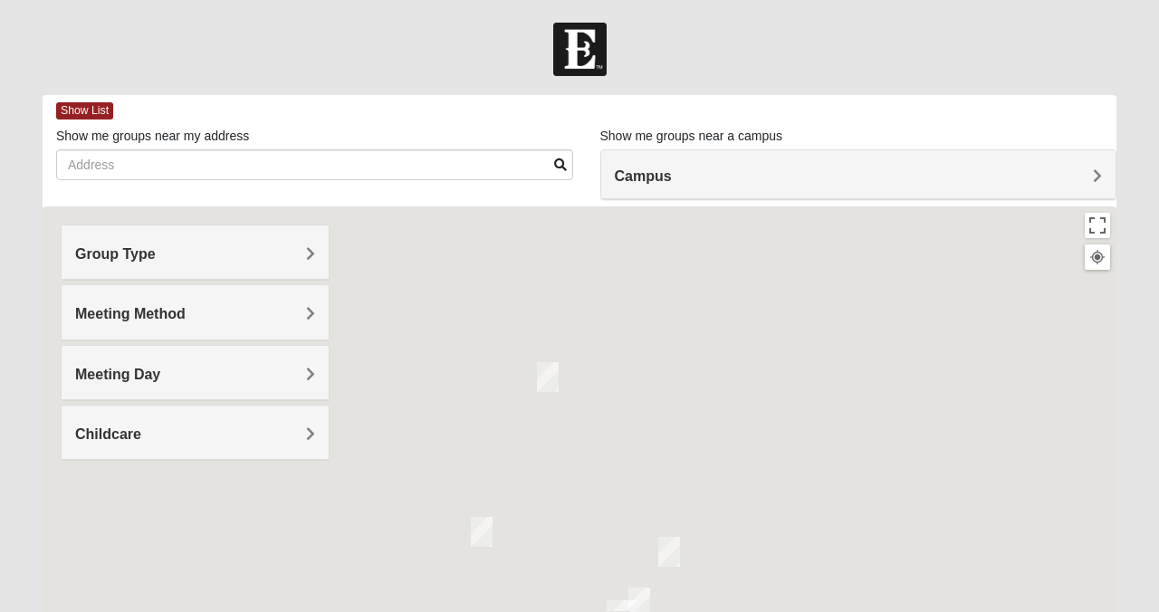
click at [156, 258] on span "Group Type" at bounding box center [115, 253] width 81 height 15
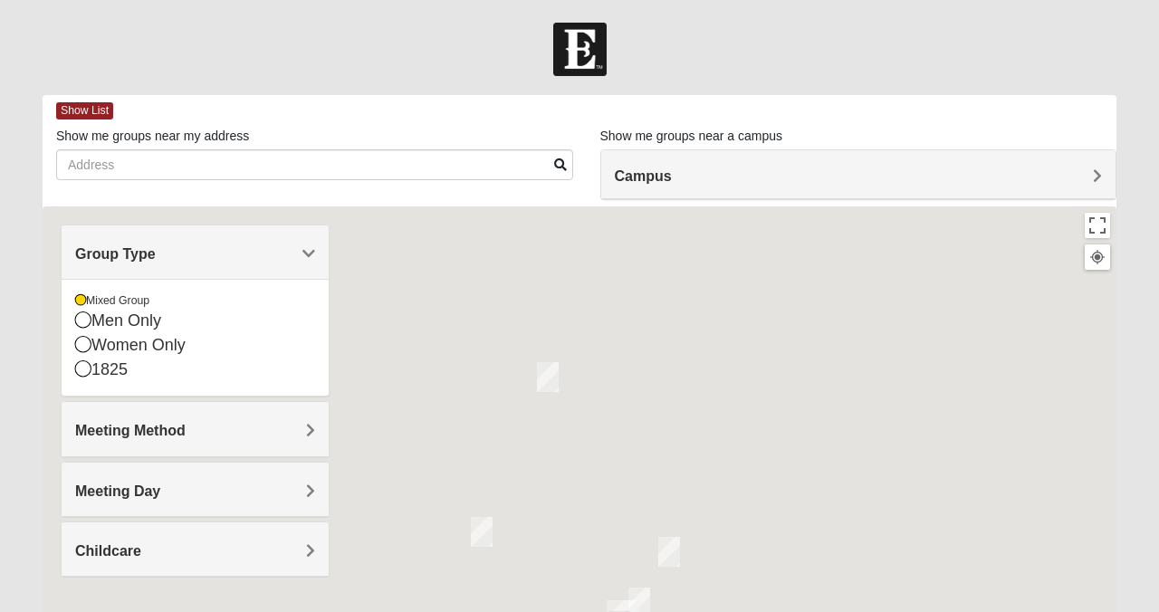
click at [627, 293] on div at bounding box center [580, 569] width 1074 height 725
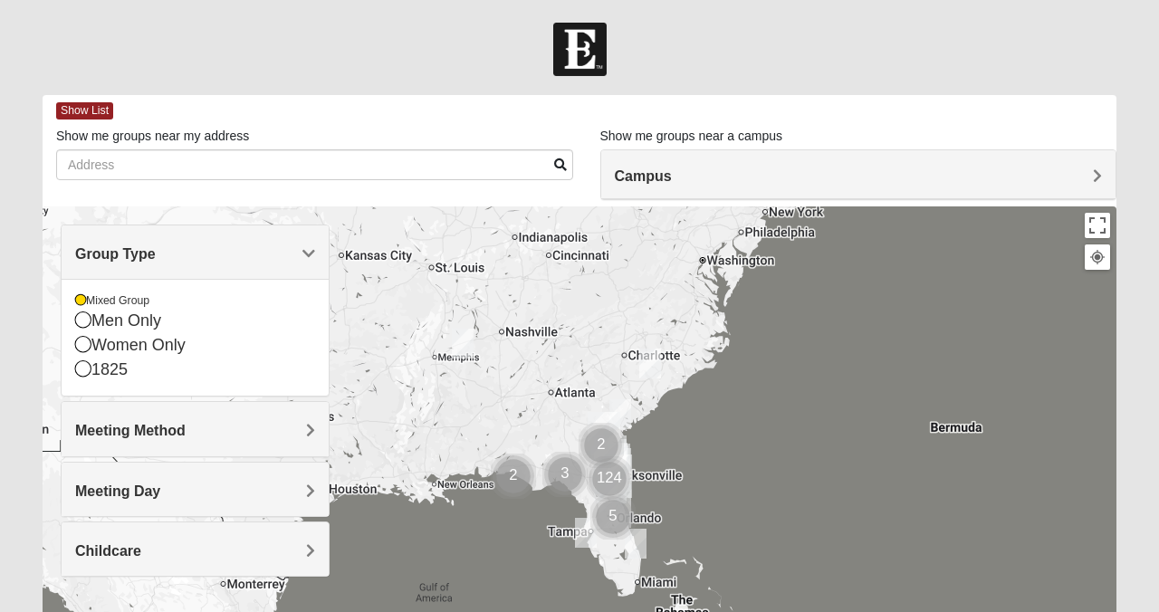
drag, startPoint x: 661, startPoint y: 377, endPoint x: 643, endPoint y: 184, distance: 193.8
click at [643, 184] on div "Show List Loading Groups Keywords Filter Additional Filters Campus Arlington Ba…" at bounding box center [580, 513] width 1074 height 836
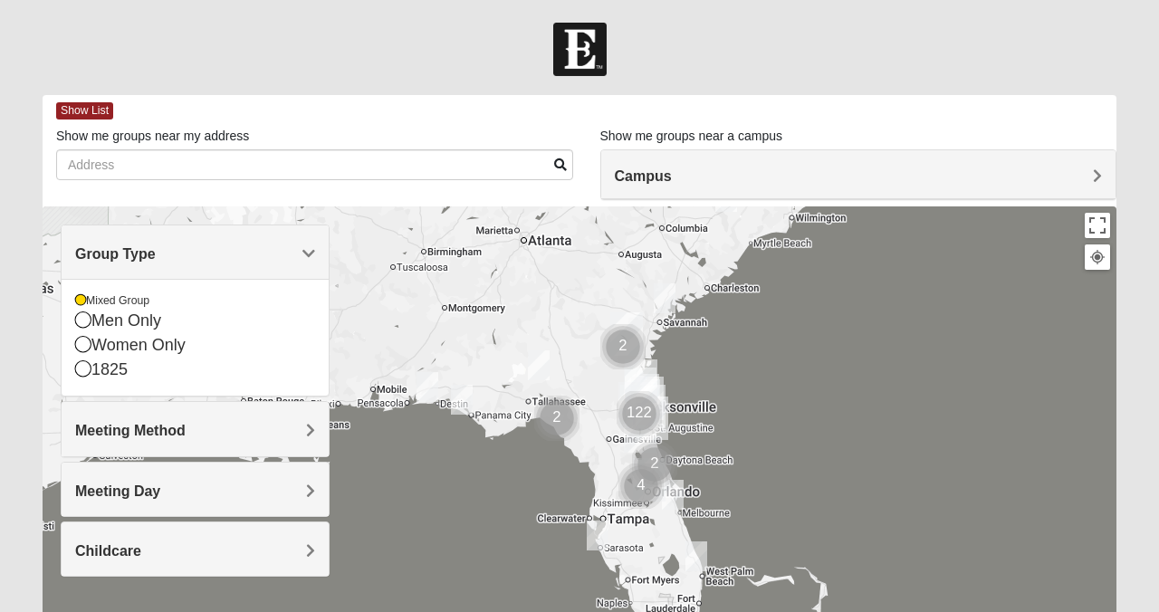
drag, startPoint x: 654, startPoint y: 430, endPoint x: 726, endPoint y: 367, distance: 95.6
click at [726, 368] on div at bounding box center [580, 569] width 1074 height 725
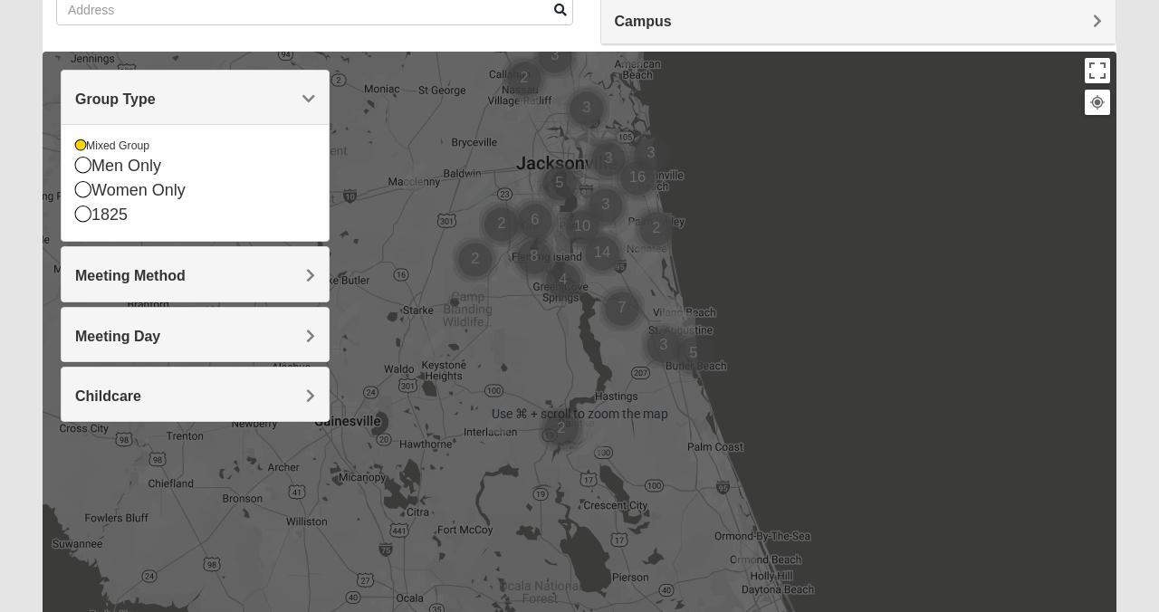
scroll to position [174, 0]
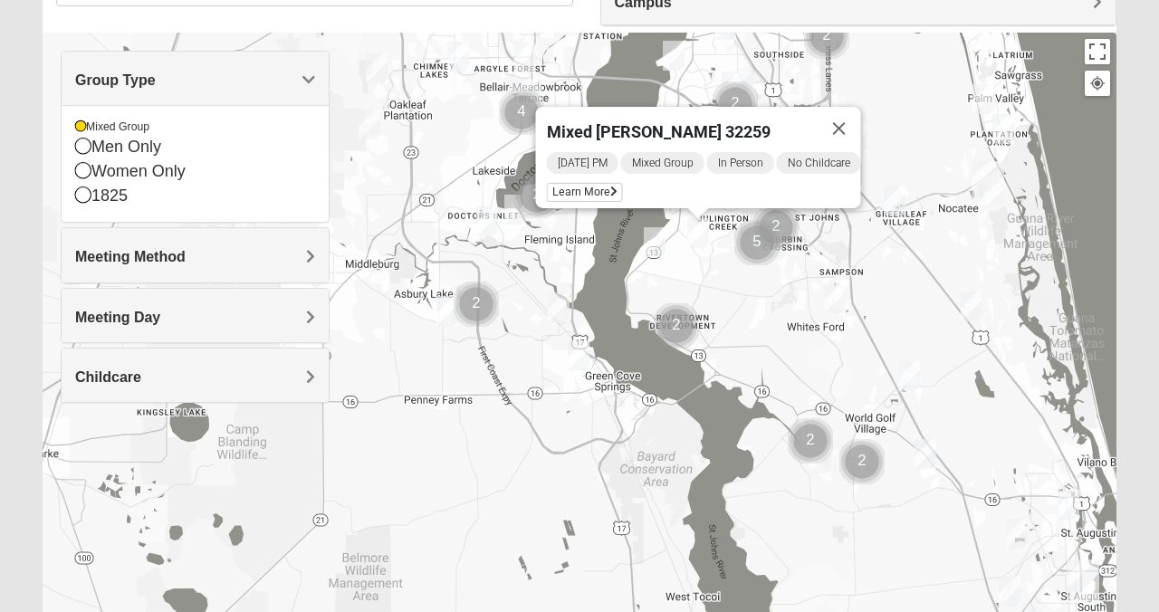
click at [778, 344] on div "Mixed Baker 32259 Friday PM Mixed Group In Person No Childcare Learn More" at bounding box center [580, 395] width 1074 height 725
click at [840, 111] on button "Close" at bounding box center [839, 128] width 43 height 43
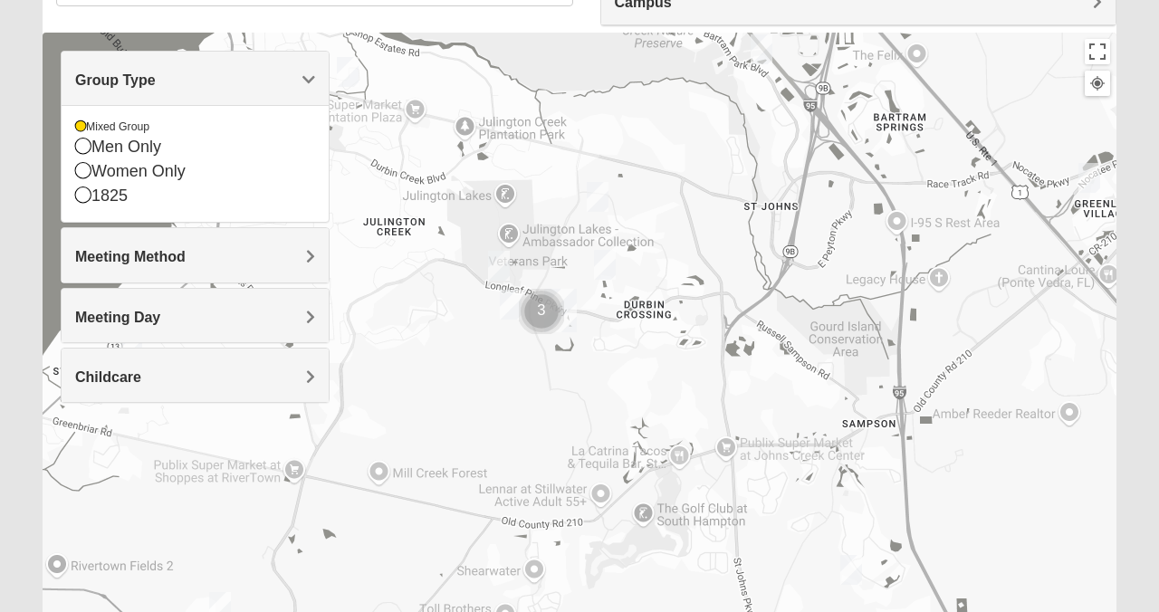
click at [499, 267] on img "Mixed Clark 32259" at bounding box center [499, 266] width 22 height 30
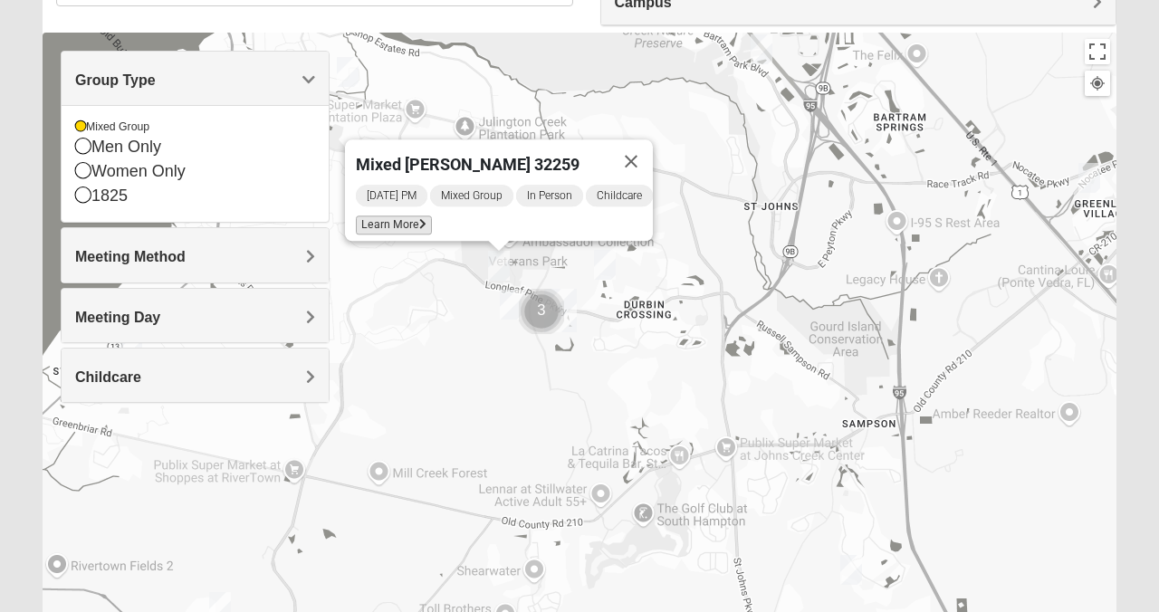
click at [400, 221] on span "Learn More" at bounding box center [394, 225] width 76 height 19
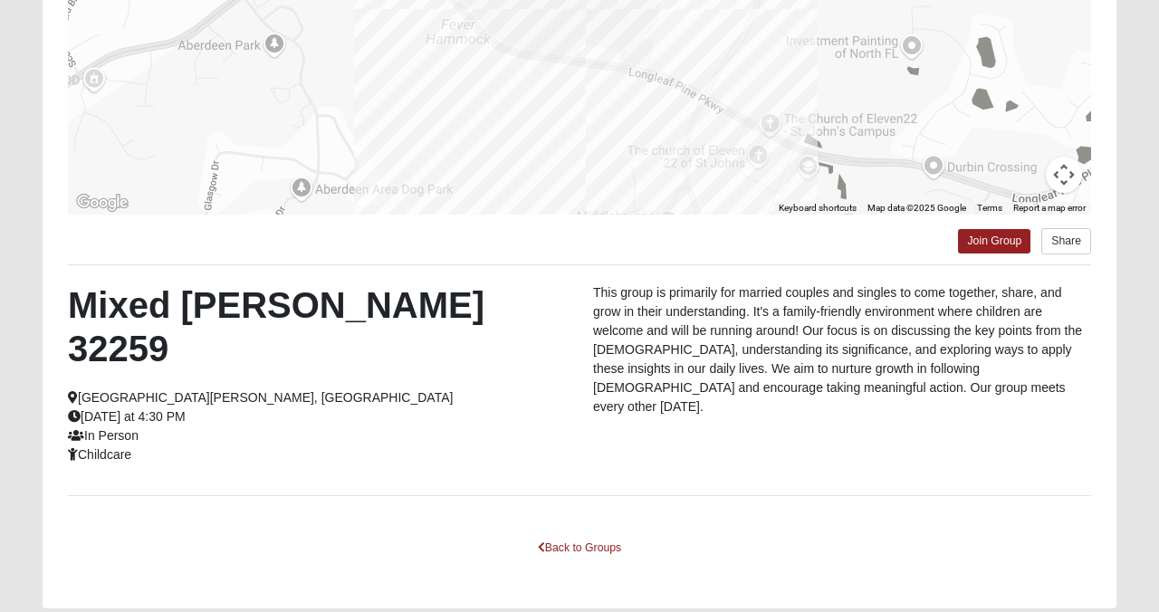
scroll to position [345, 0]
click at [599, 535] on link "Back to Groups" at bounding box center [579, 549] width 107 height 28
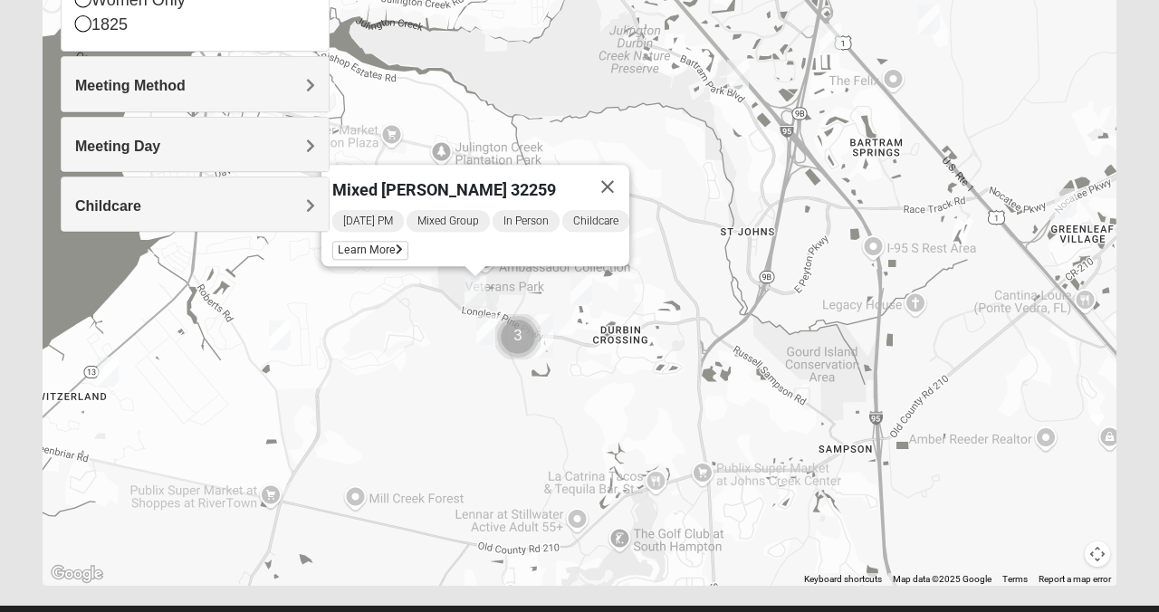
drag, startPoint x: 700, startPoint y: 379, endPoint x: 677, endPoint y: 578, distance: 200.7
click at [677, 578] on div "Mixed Clark 32259 Sunday PM Mixed Group In Person Childcare Learn More" at bounding box center [580, 223] width 1074 height 725
click at [620, 169] on button "Close" at bounding box center [607, 186] width 43 height 43
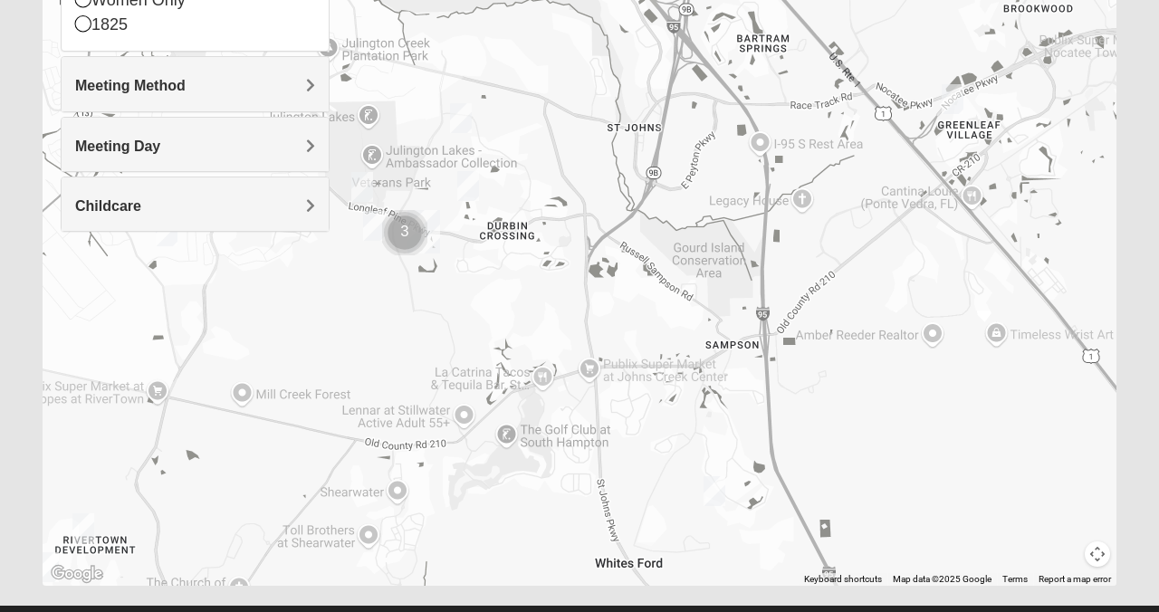
drag, startPoint x: 794, startPoint y: 391, endPoint x: 680, endPoint y: 291, distance: 152.1
click at [680, 289] on div at bounding box center [580, 223] width 1074 height 725
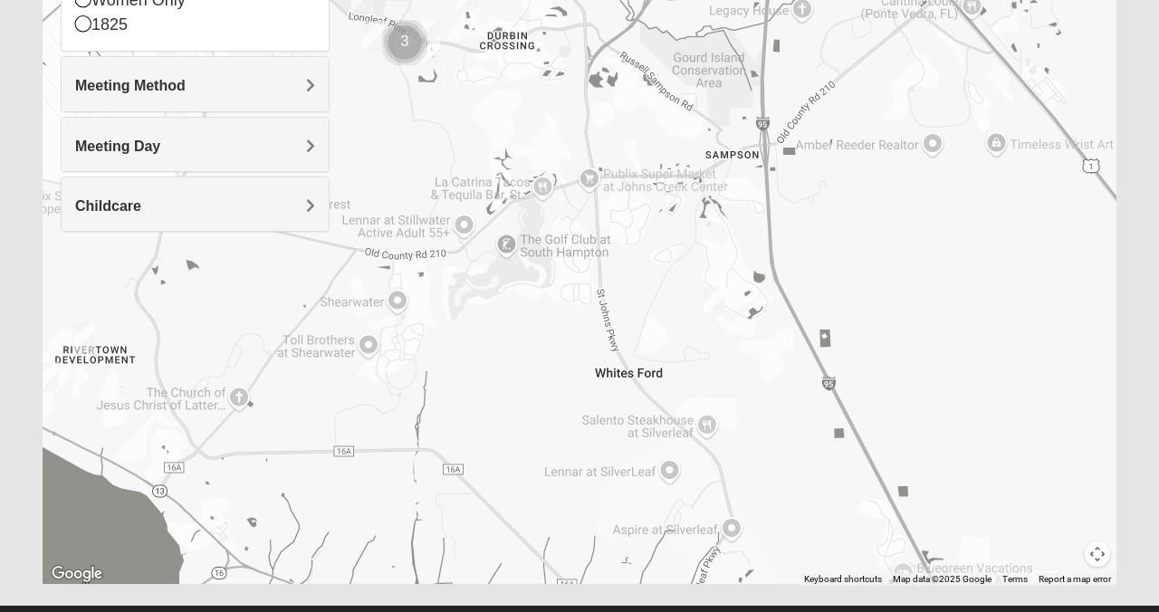
drag, startPoint x: 780, startPoint y: 416, endPoint x: 765, endPoint y: 215, distance: 201.6
click at [765, 215] on div at bounding box center [580, 223] width 1074 height 725
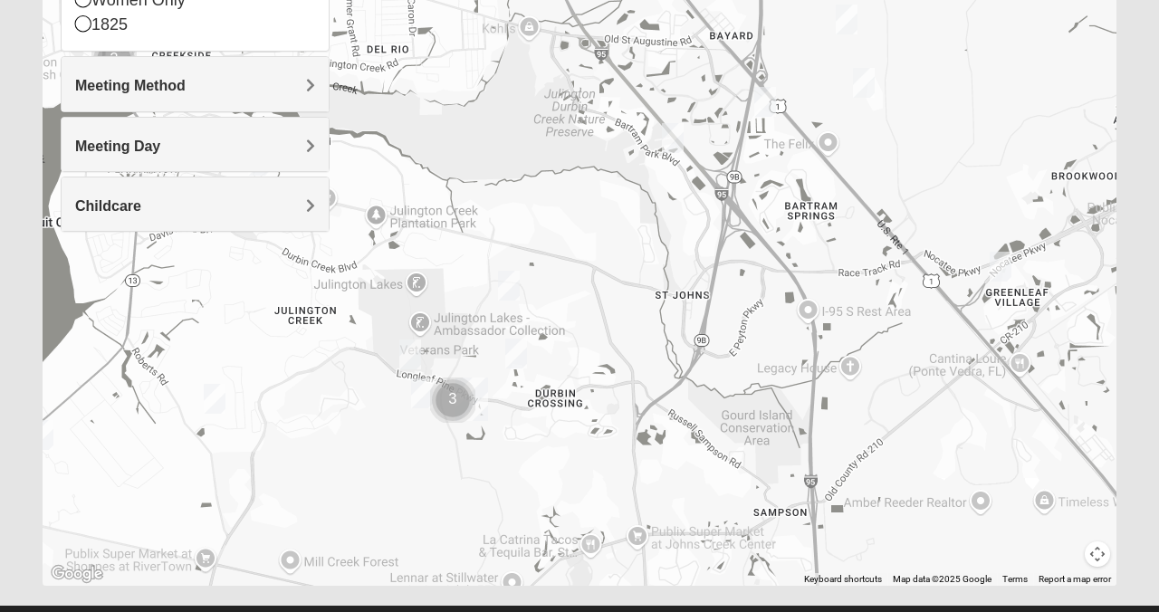
drag, startPoint x: 779, startPoint y: 238, endPoint x: 853, endPoint y: 610, distance: 378.7
click at [853, 610] on form "Log In Find A Group Error Show List Loading Groups" at bounding box center [579, 165] width 1159 height 975
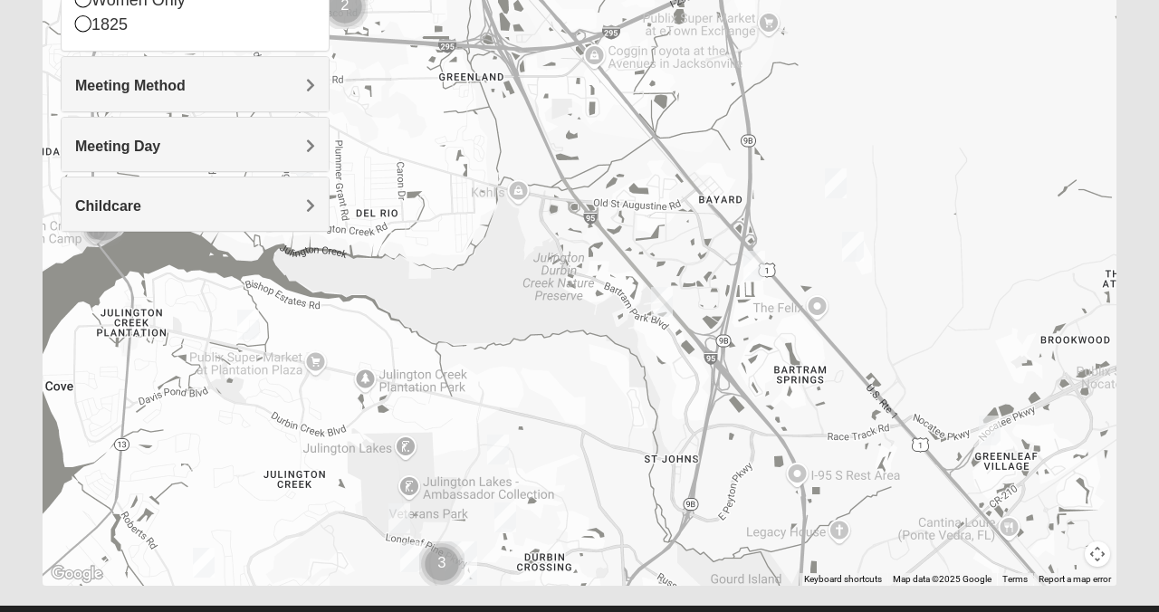
drag, startPoint x: 745, startPoint y: 416, endPoint x: 734, endPoint y: 588, distance: 172.5
click at [734, 588] on div "Show List Loading Groups Keywords Filter Additional Filters Campus Arlington Ba…" at bounding box center [579, 177] width 1101 height 854
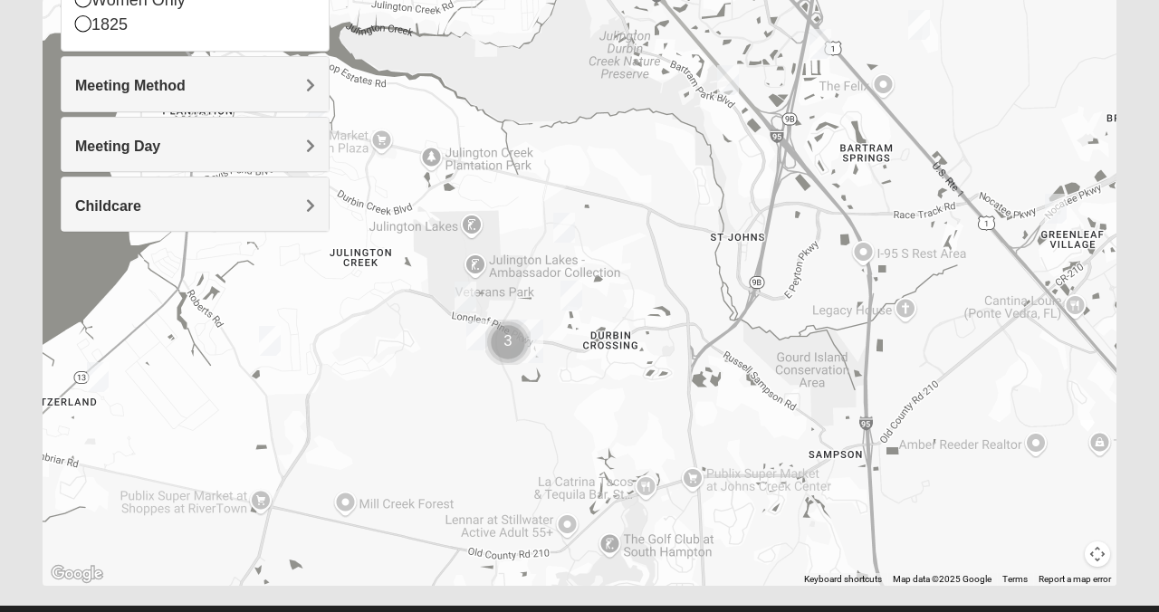
drag, startPoint x: 780, startPoint y: 455, endPoint x: 847, endPoint y: 231, distance: 233.6
click at [847, 231] on div at bounding box center [580, 223] width 1074 height 725
